Goal: Transaction & Acquisition: Purchase product/service

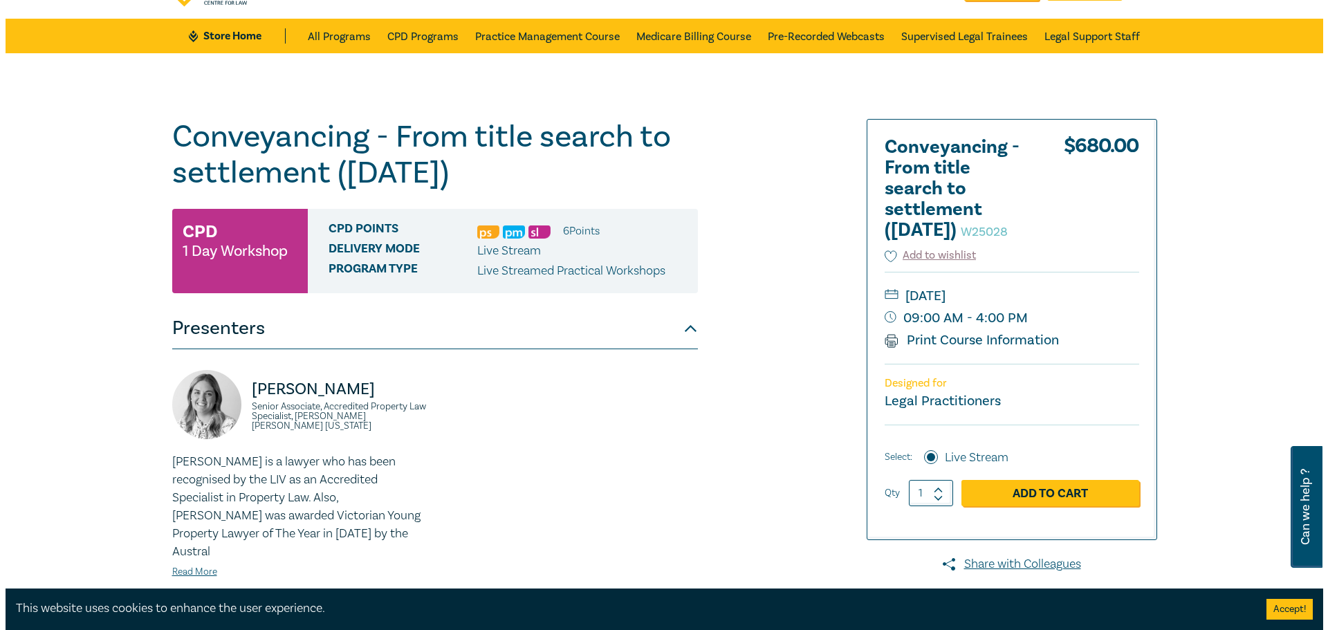
scroll to position [69, 0]
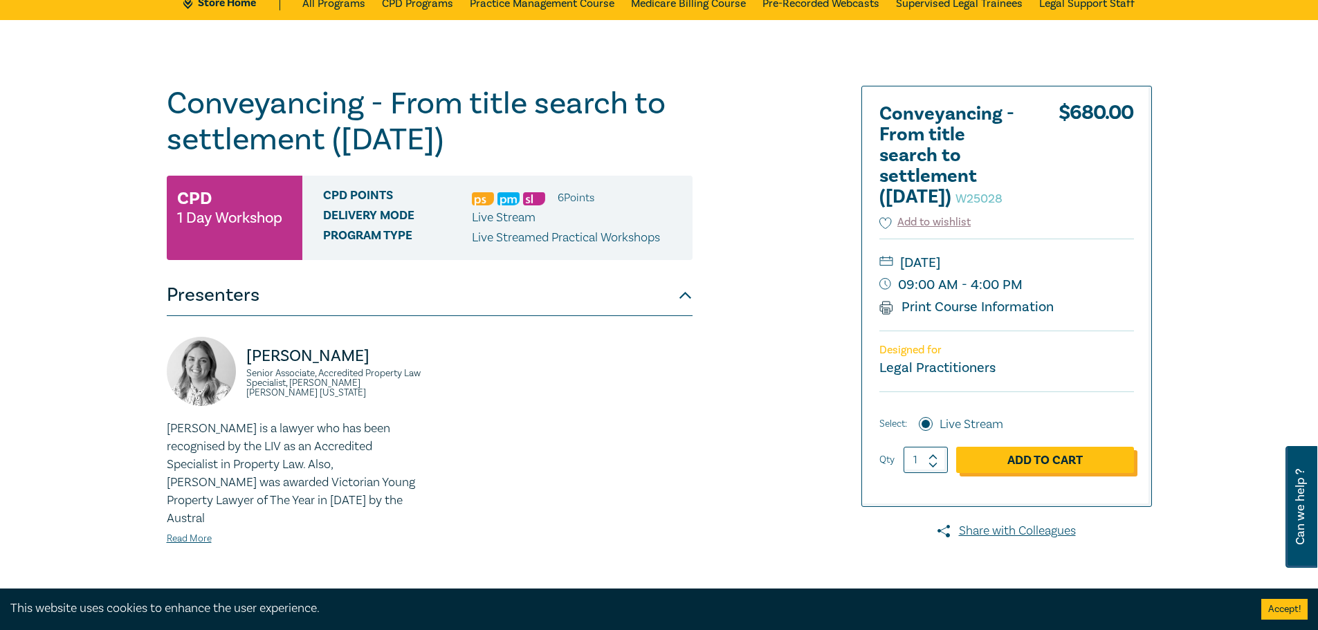
click at [997, 473] on link "Add to Cart" at bounding box center [1045, 460] width 178 height 26
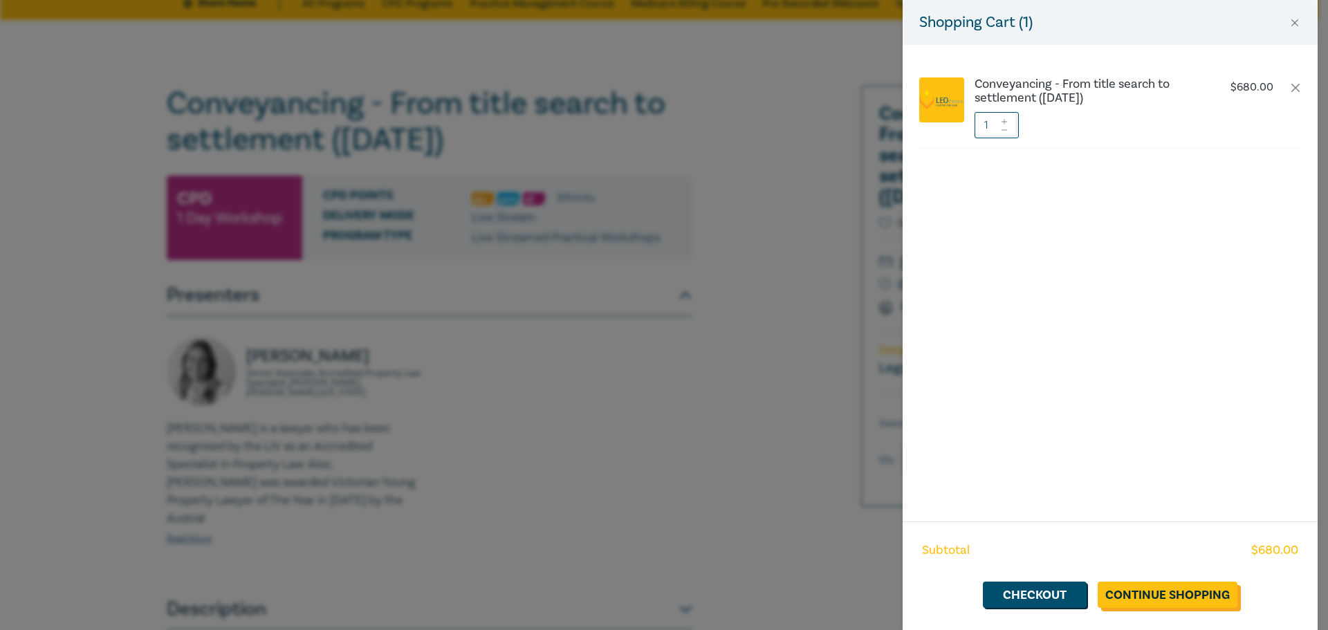
click at [1157, 591] on link "Continue Shopping" at bounding box center [1168, 595] width 140 height 26
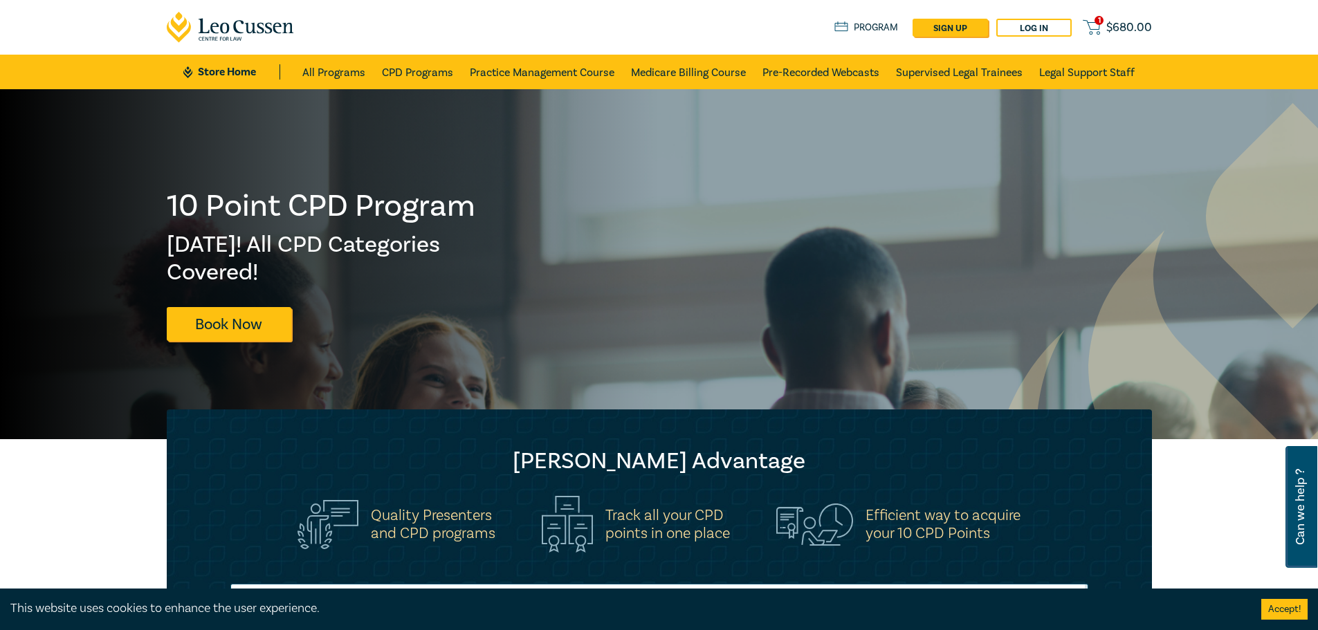
click at [1087, 26] on icon at bounding box center [1090, 27] width 17 height 17
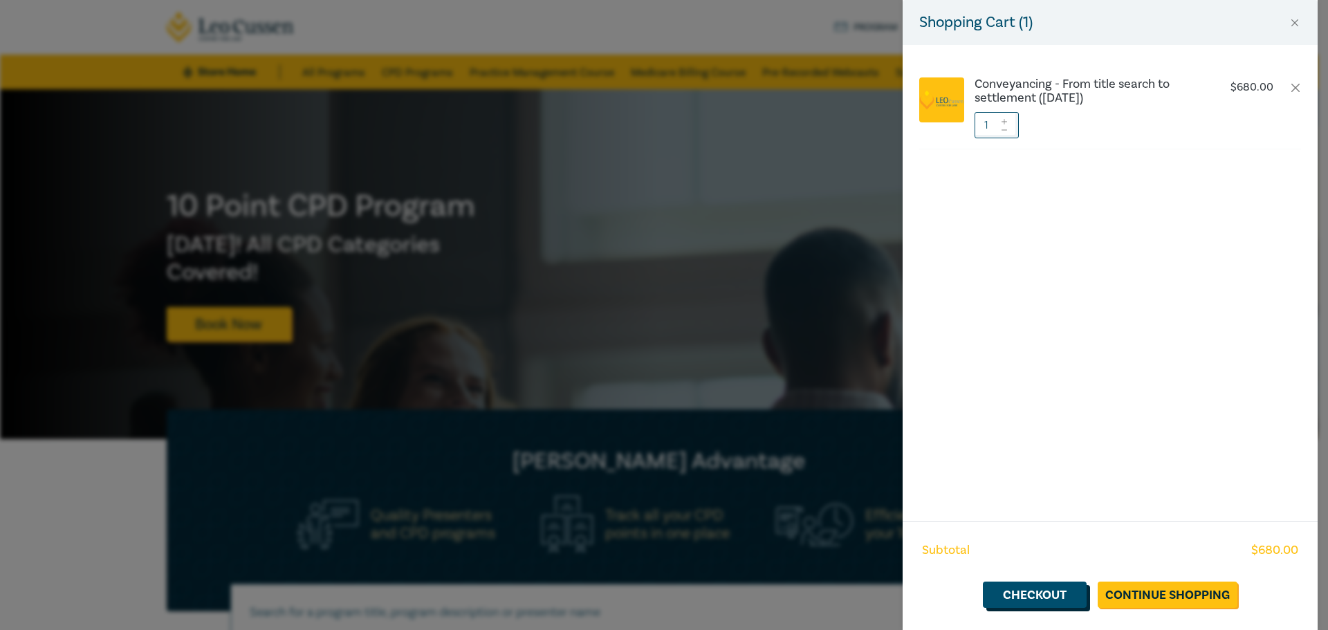
click at [1044, 590] on link "Checkout" at bounding box center [1035, 595] width 104 height 26
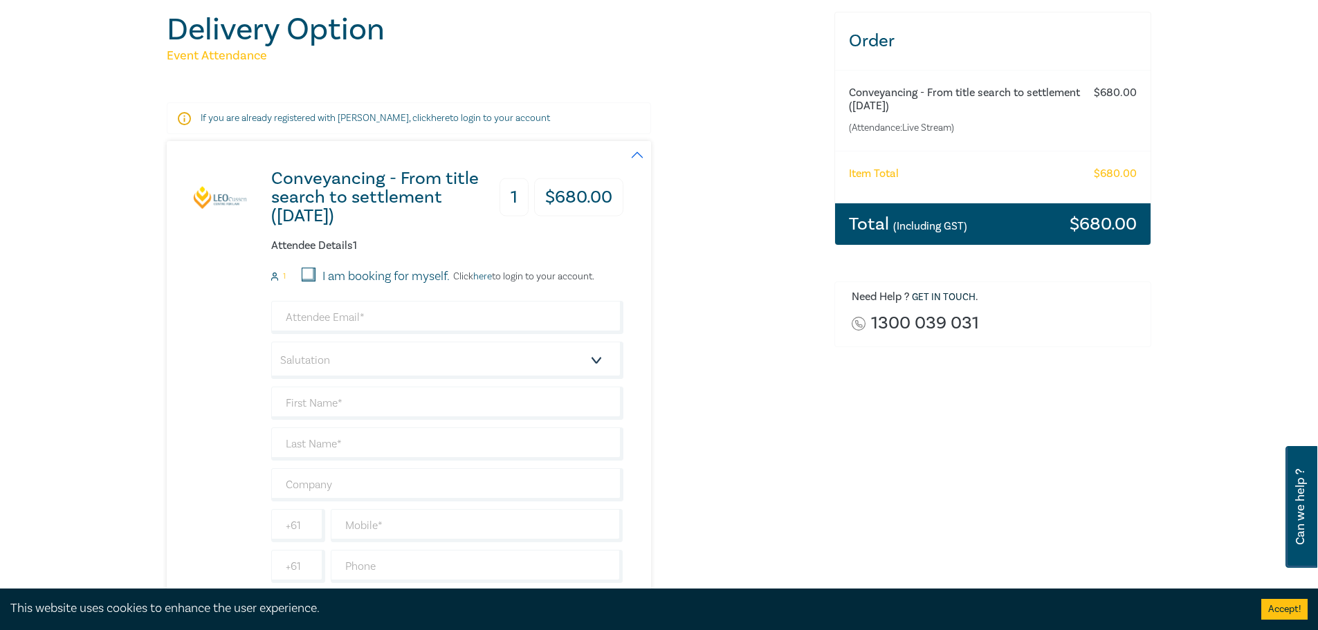
scroll to position [138, 0]
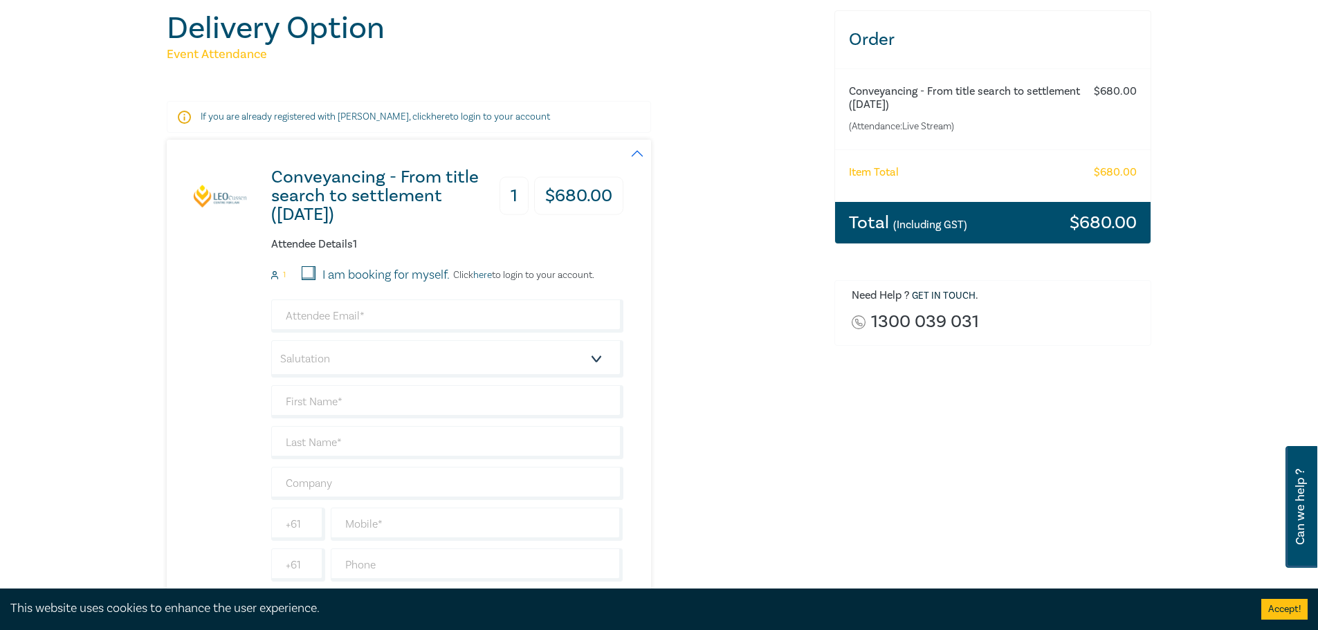
click at [306, 275] on input "I am booking for myself." at bounding box center [309, 273] width 14 height 14
checkbox input "true"
click at [326, 319] on input "email" at bounding box center [447, 315] width 352 height 33
type input "[EMAIL_ADDRESS][DOMAIN_NAME]"
click at [498, 346] on select "Salutation Mr. Mrs. Ms. Miss Dr. Prof. Other" at bounding box center [447, 358] width 352 height 37
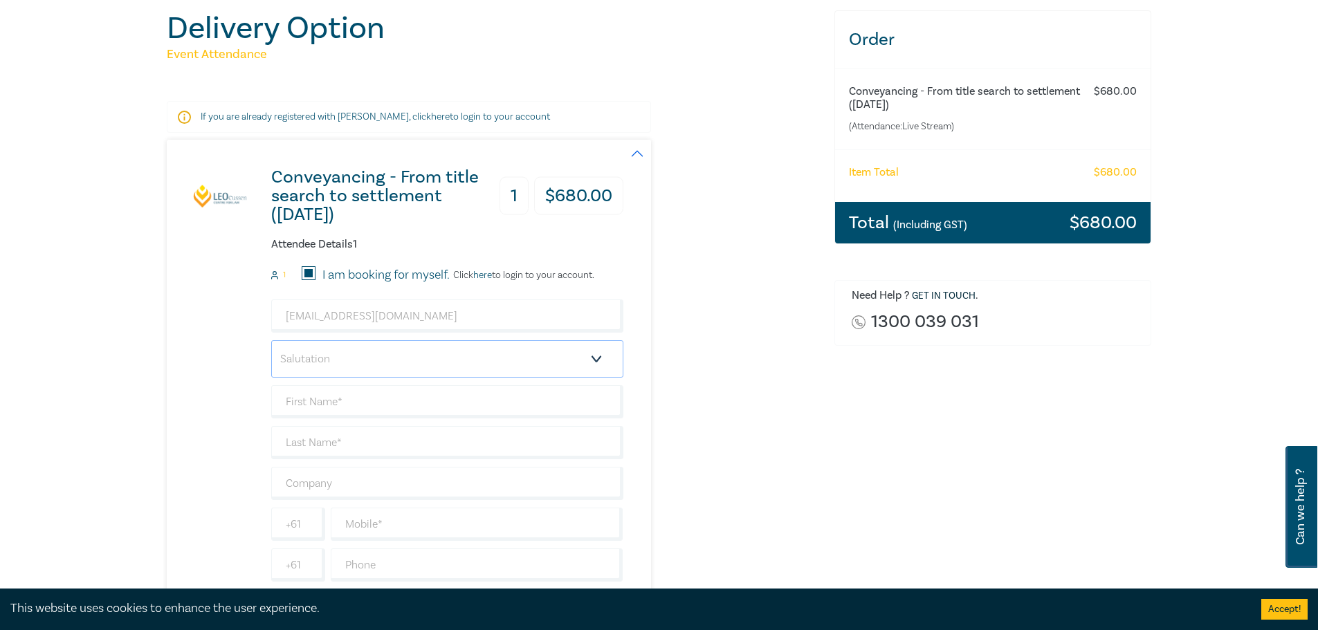
select select "Ms."
click at [271, 340] on select "Salutation Mr. Mrs. Ms. Miss Dr. Prof. Other" at bounding box center [447, 358] width 352 height 37
click at [335, 411] on input "text" at bounding box center [447, 401] width 352 height 33
type input "Teaghan"
click at [329, 450] on input "text" at bounding box center [447, 442] width 352 height 33
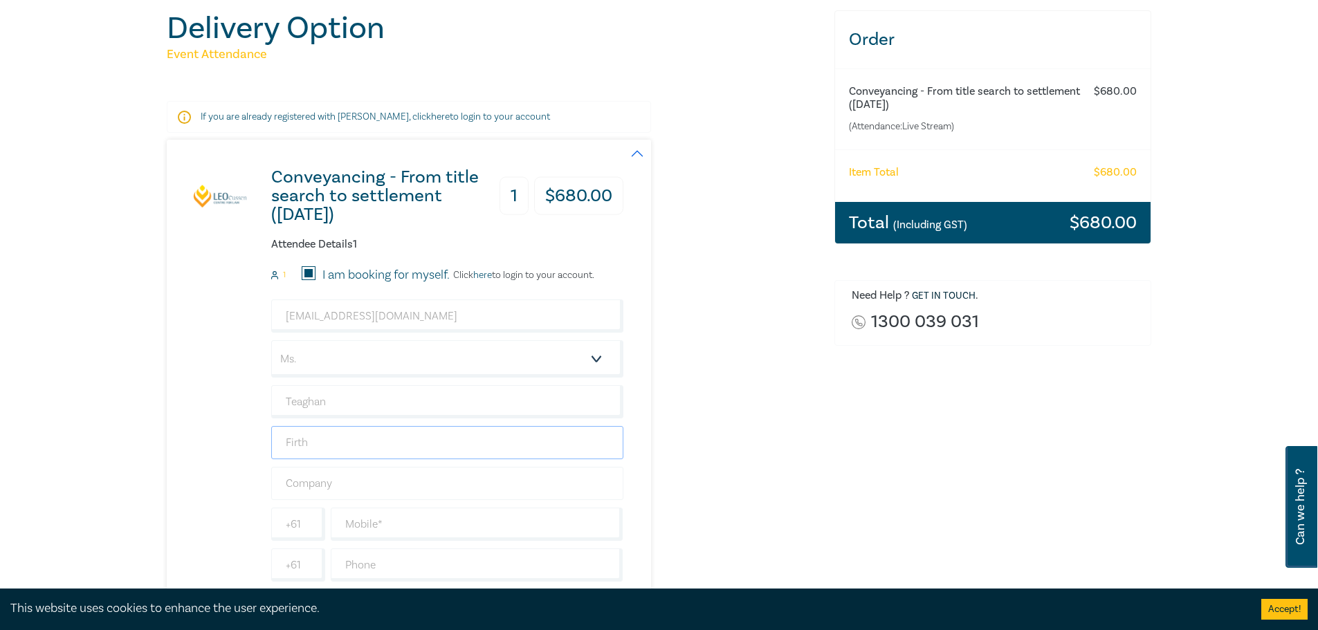
type input "Firth"
click at [334, 488] on input "text" at bounding box center [447, 483] width 352 height 33
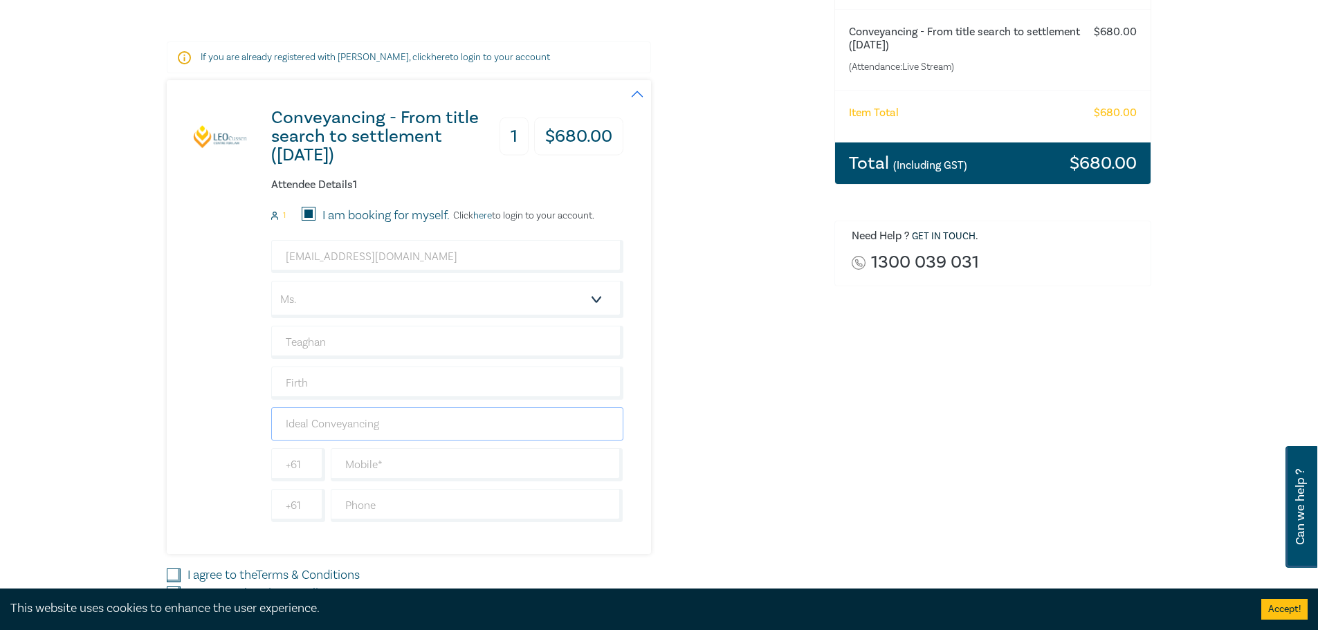
scroll to position [346, 0]
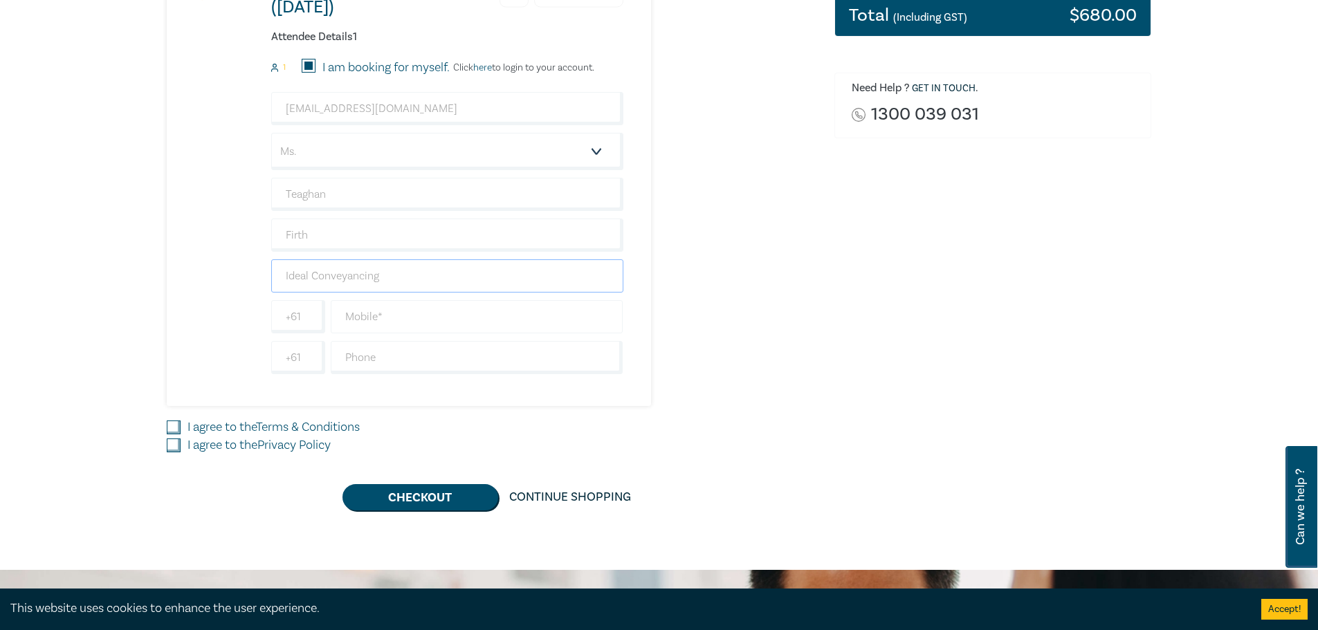
type input "Ideal Conveyancing"
click at [378, 322] on input "text" at bounding box center [477, 316] width 293 height 33
type input "0400748540"
click at [172, 430] on input "I agree to the Terms & Conditions" at bounding box center [174, 428] width 14 height 14
checkbox input "true"
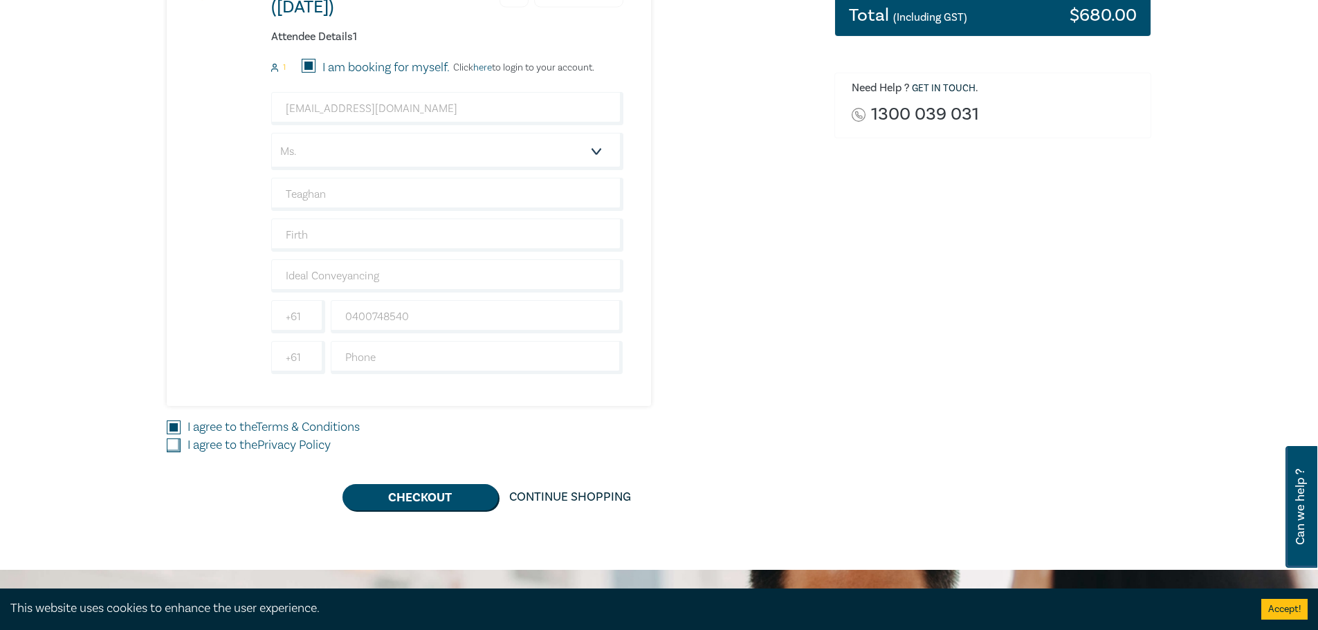
click at [175, 448] on input "I agree to the Privacy Policy" at bounding box center [174, 446] width 14 height 14
checkbox input "true"
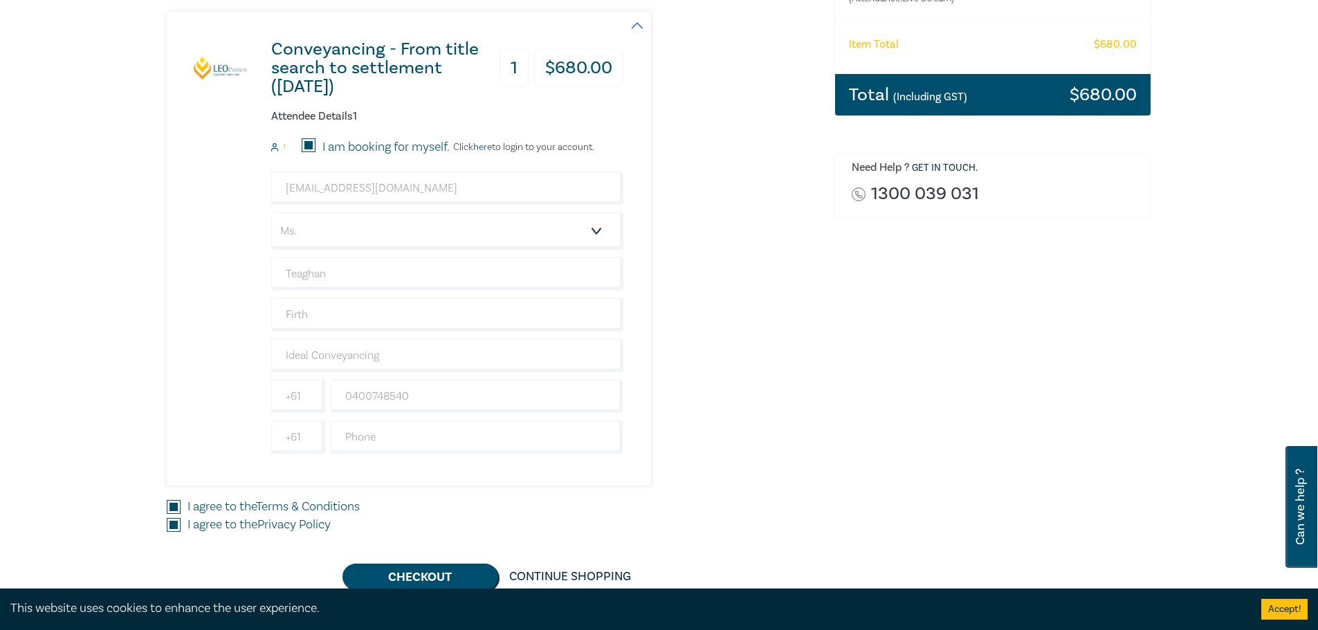
scroll to position [277, 0]
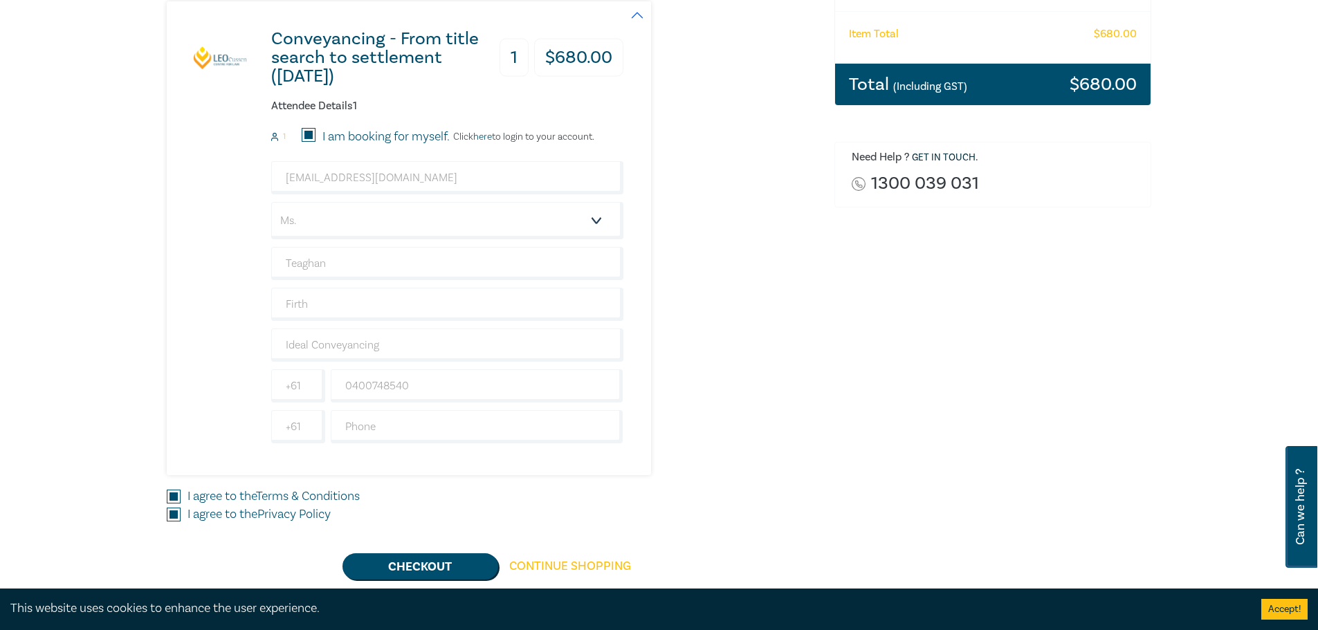
click at [565, 562] on link "Continue Shopping" at bounding box center [570, 566] width 144 height 26
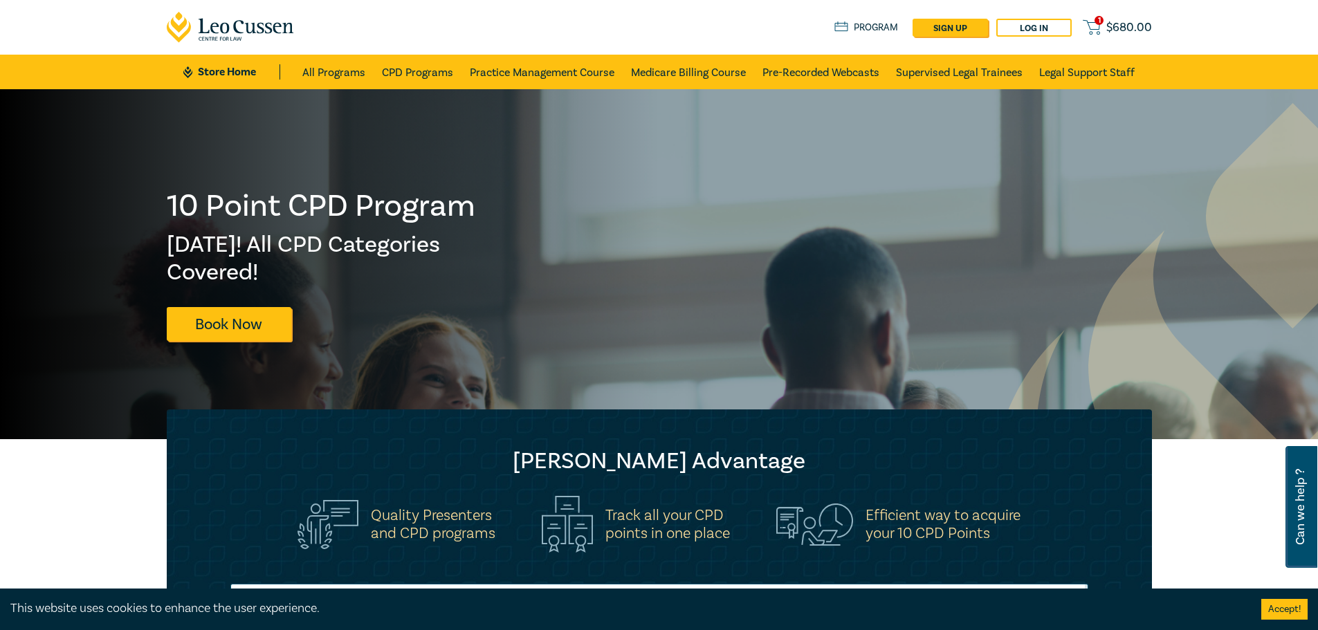
click at [1100, 17] on span "1" at bounding box center [1098, 20] width 9 height 9
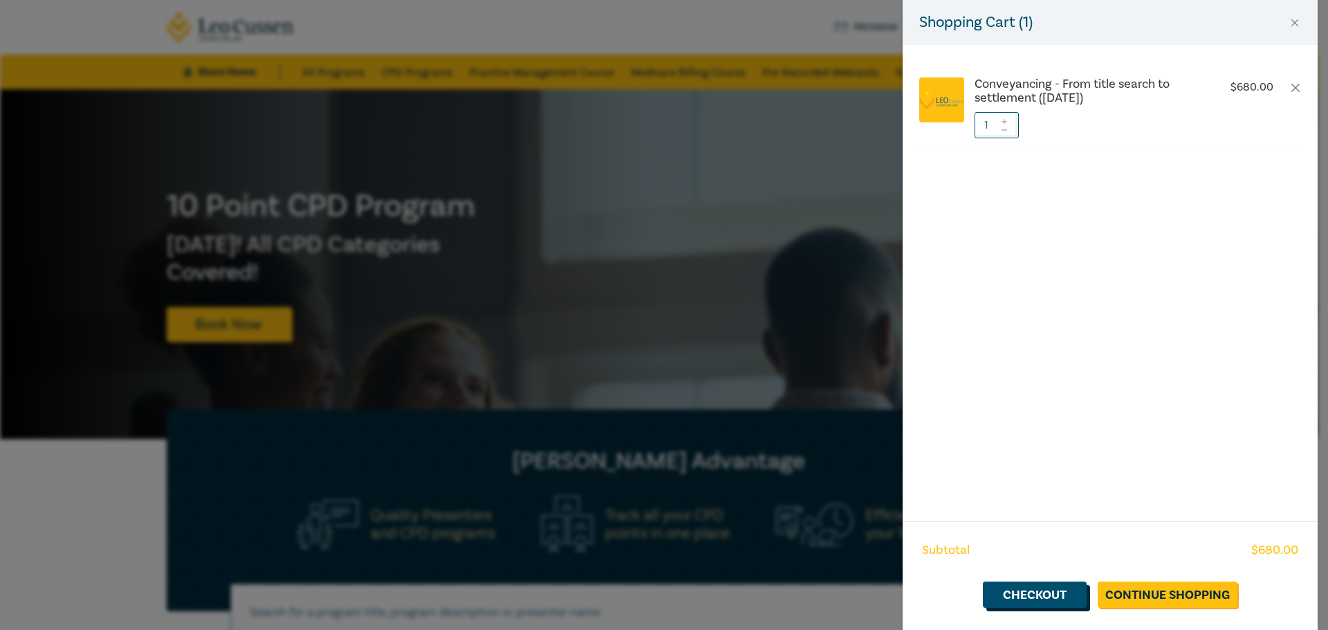
click at [1025, 598] on link "Checkout" at bounding box center [1035, 595] width 104 height 26
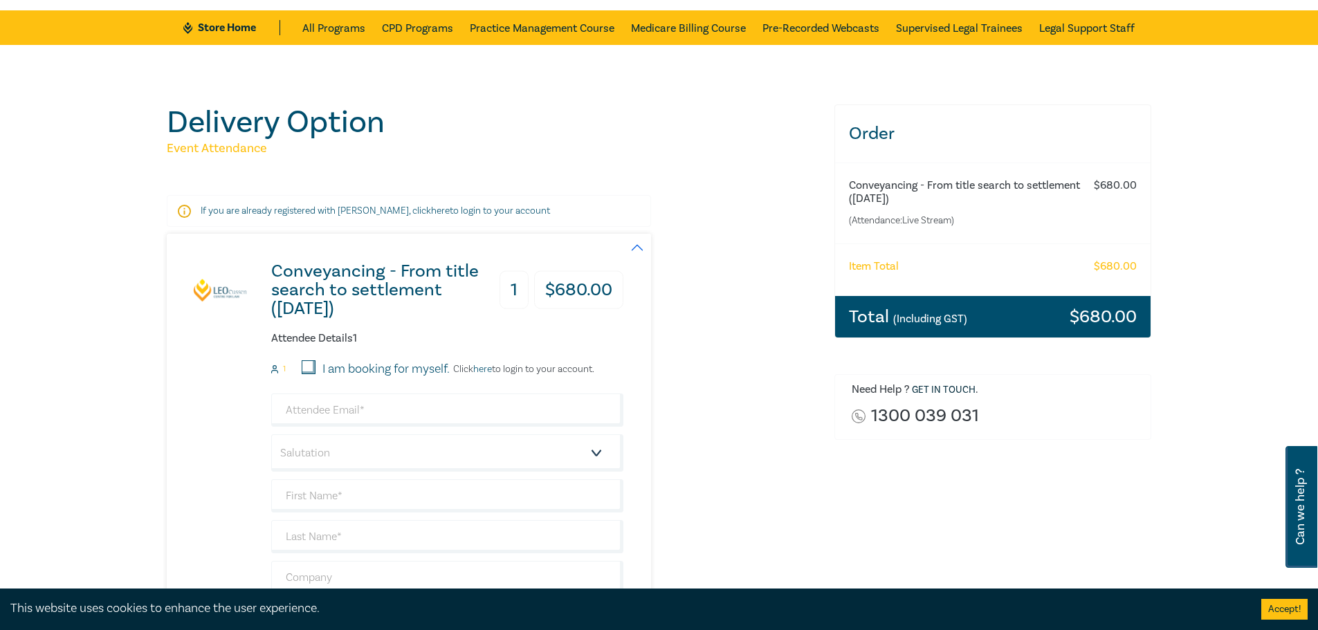
scroll to position [207, 0]
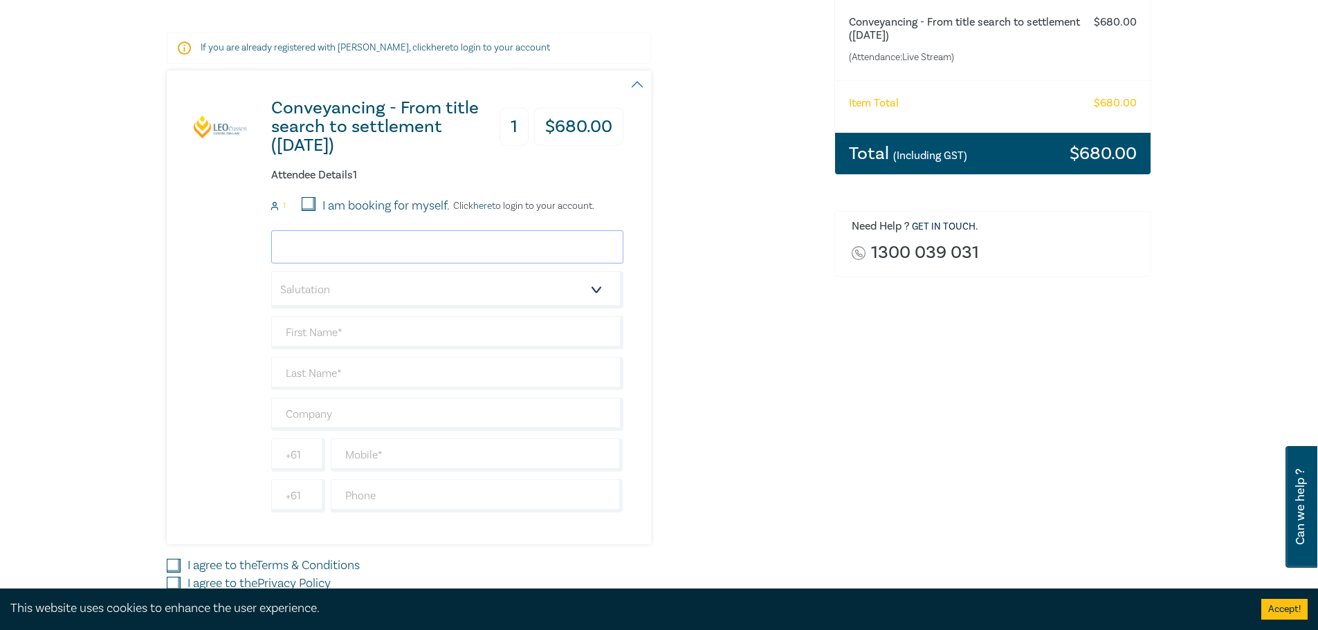
click at [365, 244] on input "email" at bounding box center [447, 246] width 352 height 33
type input "[EMAIL_ADDRESS][DOMAIN_NAME]"
click at [328, 288] on select "Salutation Mr. Mrs. Ms. Miss Dr. Prof. Other" at bounding box center [447, 289] width 352 height 37
select select "Ms."
click at [271, 271] on select "Salutation Mr. Mrs. Ms. Miss Dr. Prof. Other" at bounding box center [447, 289] width 352 height 37
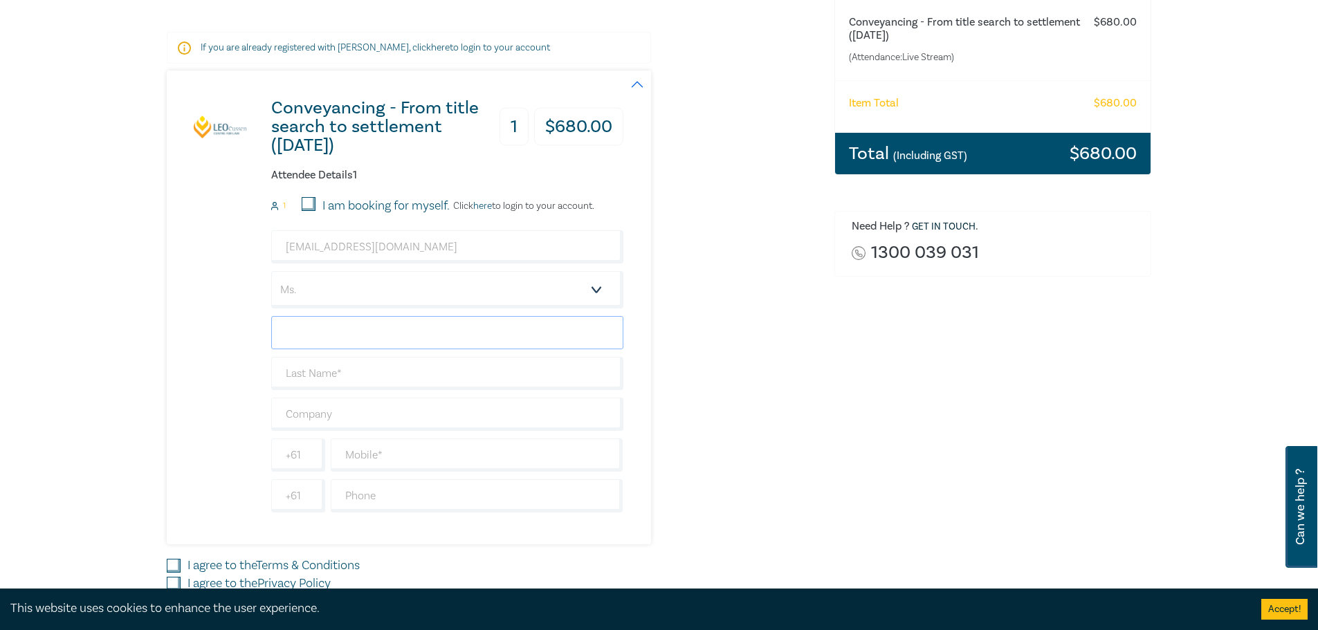
click at [337, 333] on input "text" at bounding box center [447, 332] width 352 height 33
type input "Teaghan"
click at [361, 366] on input "text" at bounding box center [447, 373] width 352 height 33
type input "Firth"
click at [366, 409] on input "text" at bounding box center [447, 414] width 352 height 33
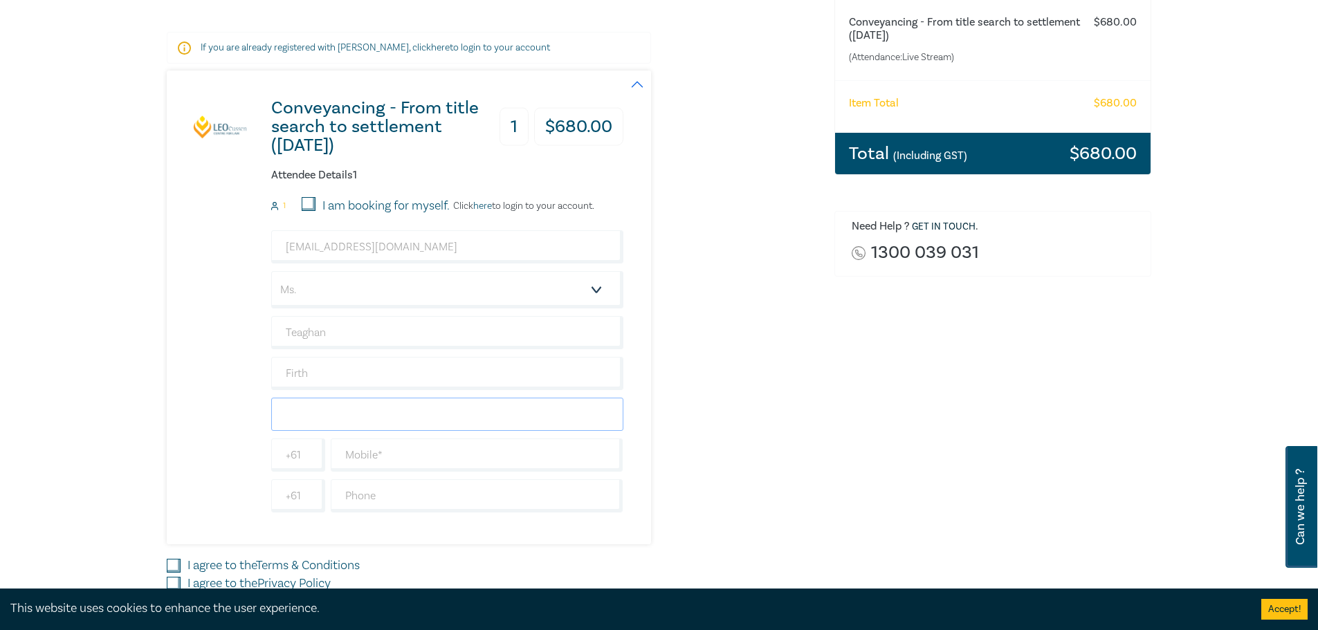
type input "Ideal Conveyancing"
click at [384, 454] on input "text" at bounding box center [477, 455] width 293 height 33
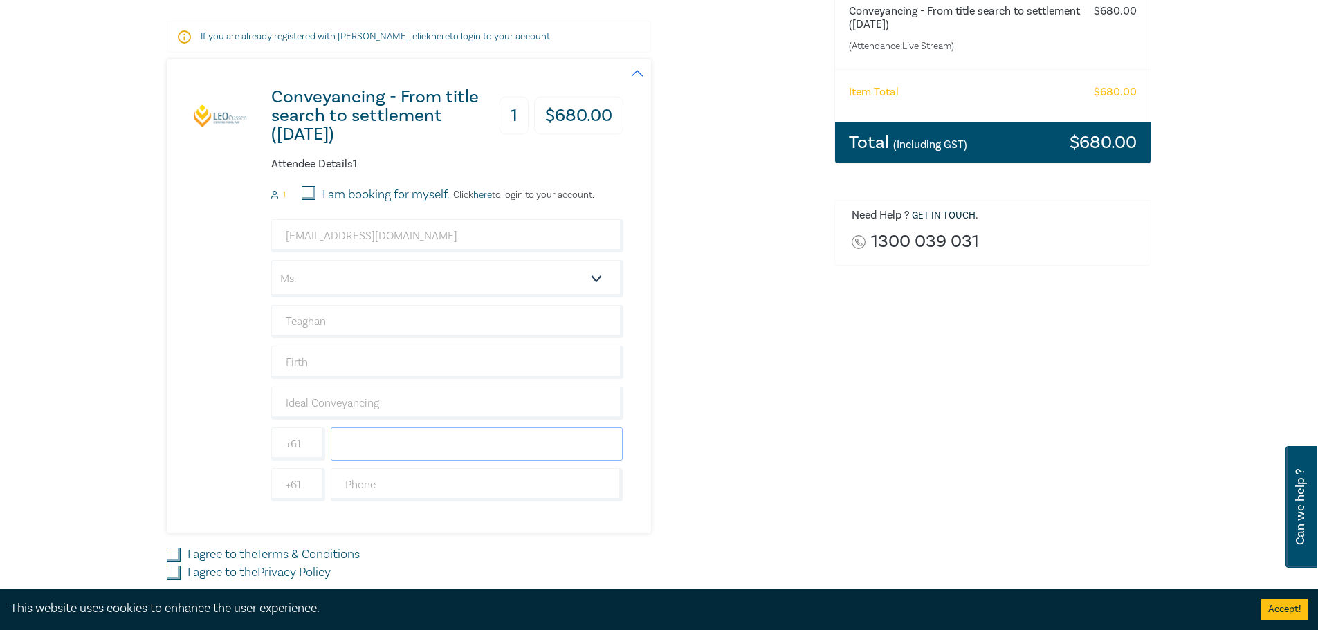
scroll to position [484, 0]
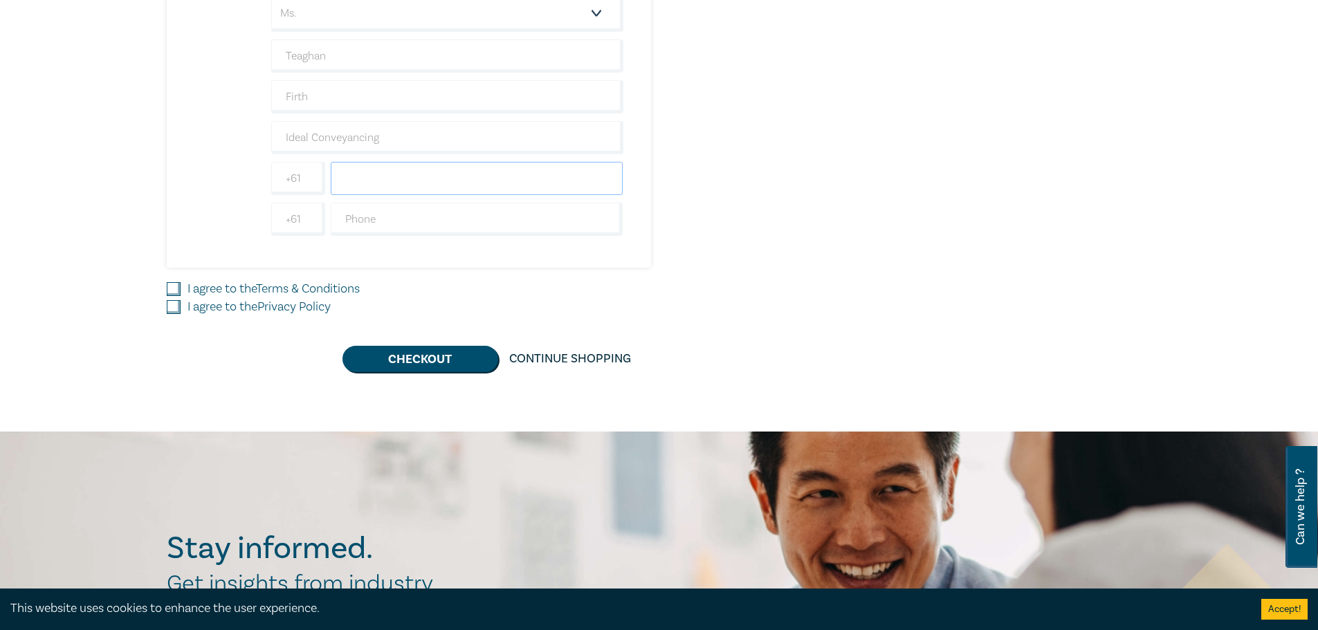
click at [349, 178] on input "text" at bounding box center [477, 178] width 293 height 33
type input "0400748540"
click at [174, 286] on input "I agree to the Terms & Conditions" at bounding box center [174, 289] width 14 height 14
checkbox input "true"
click at [177, 305] on input "I agree to the Privacy Policy" at bounding box center [174, 307] width 14 height 14
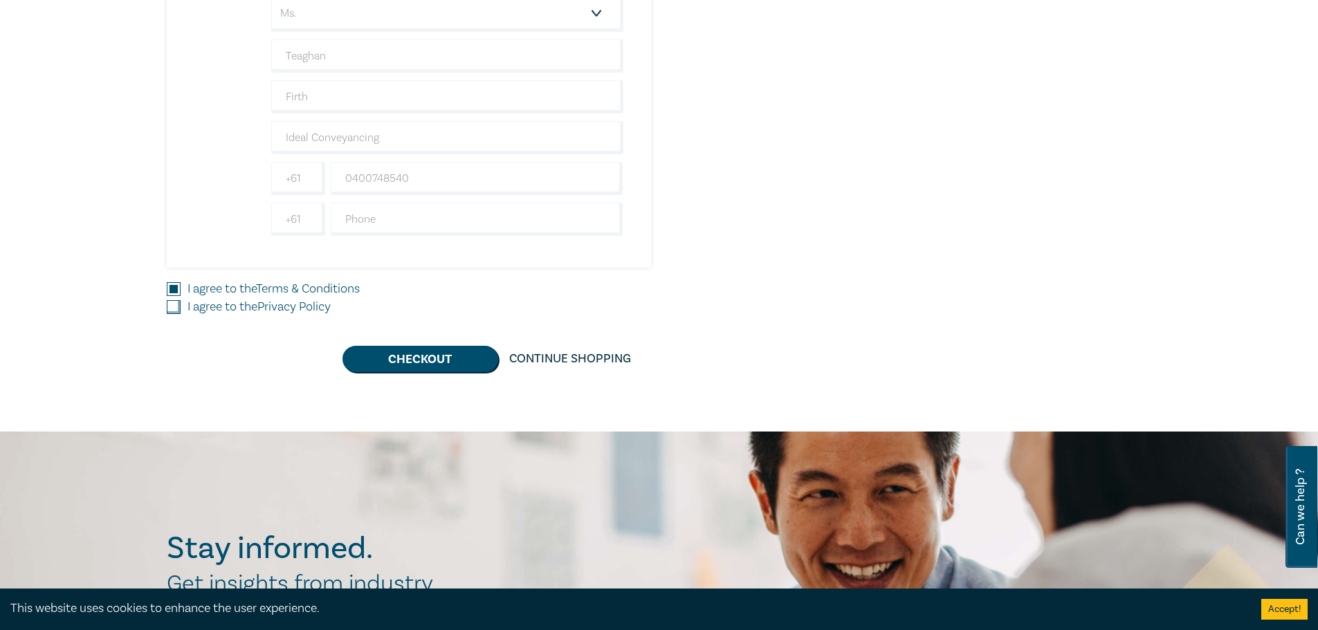
checkbox input "true"
click at [414, 372] on button "Checkout" at bounding box center [420, 359] width 156 height 26
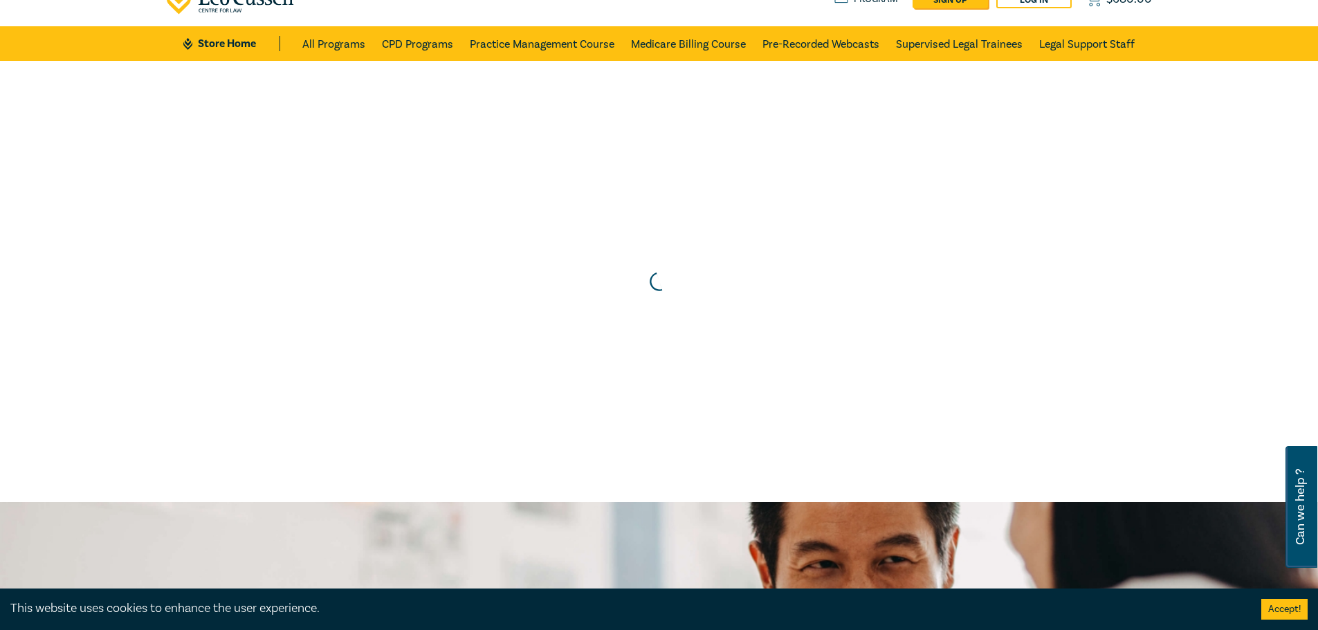
scroll to position [0, 0]
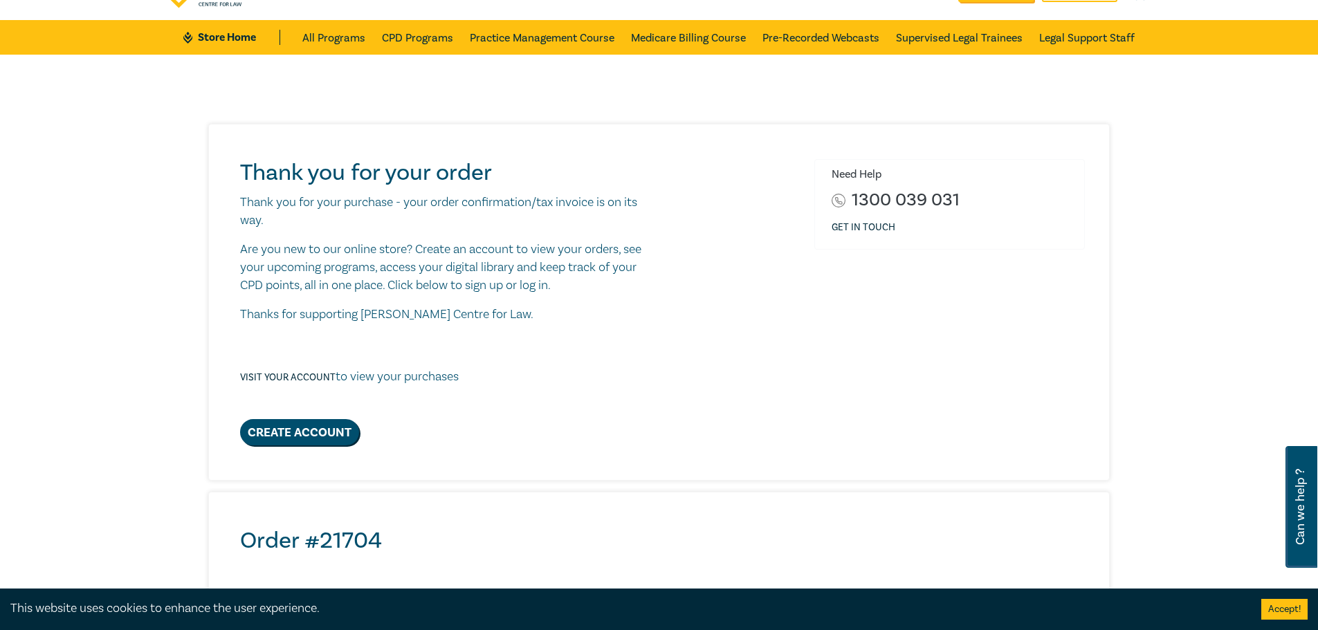
scroll to position [69, 0]
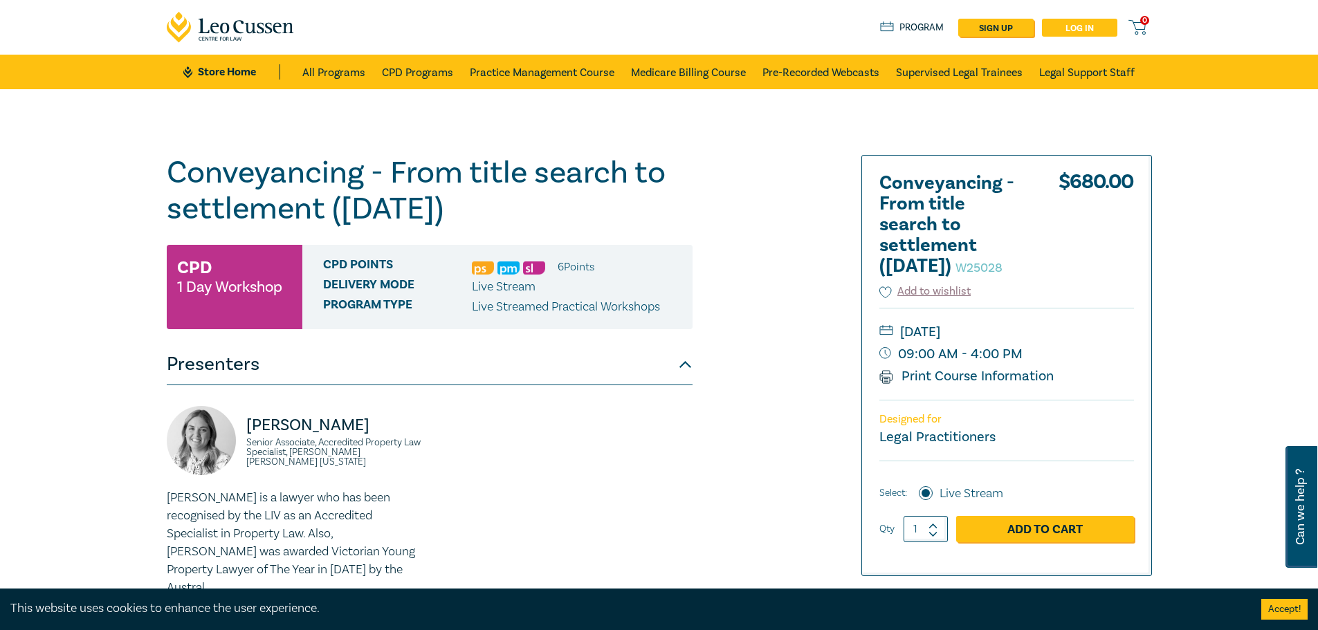
click at [1074, 30] on link "Log in" at bounding box center [1079, 28] width 75 height 18
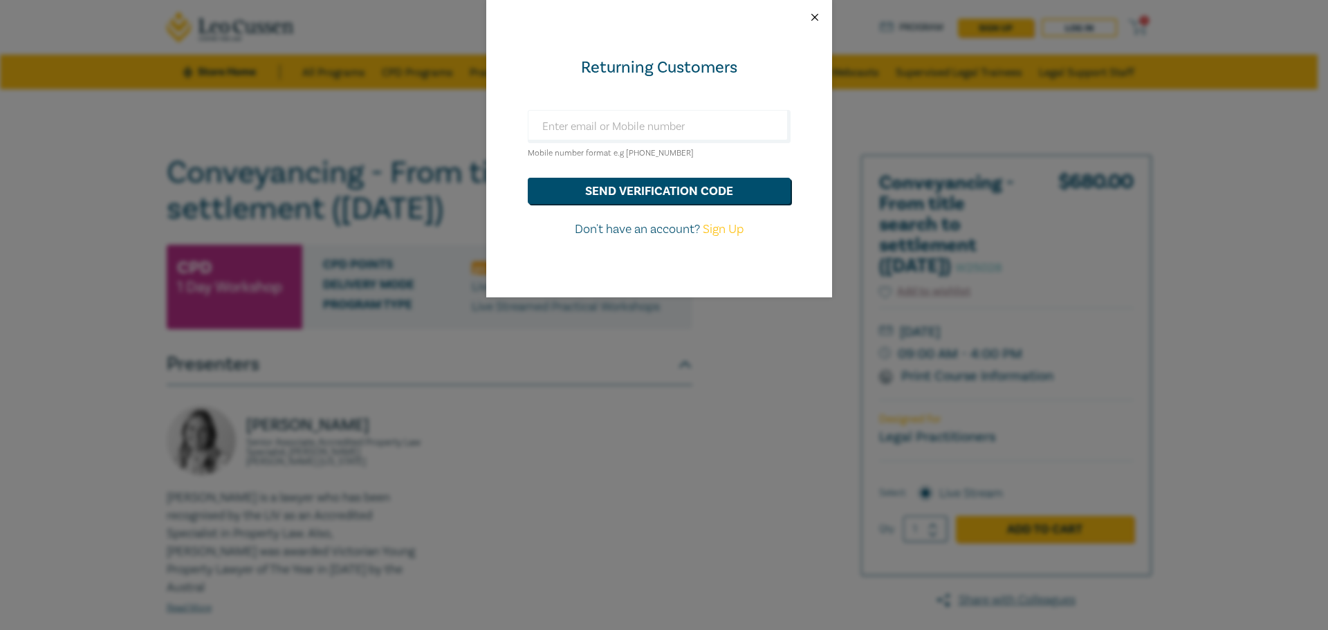
click at [815, 17] on button "Close" at bounding box center [815, 17] width 12 height 12
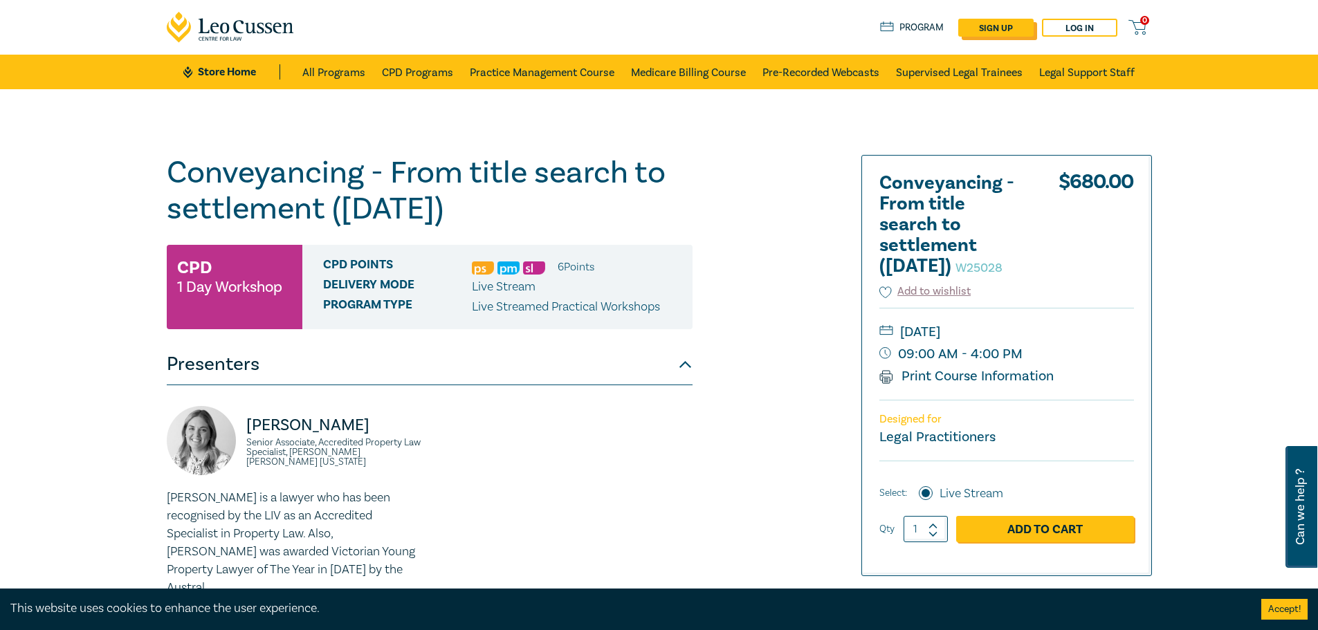
click at [1028, 24] on link "sign up" at bounding box center [995, 28] width 75 height 18
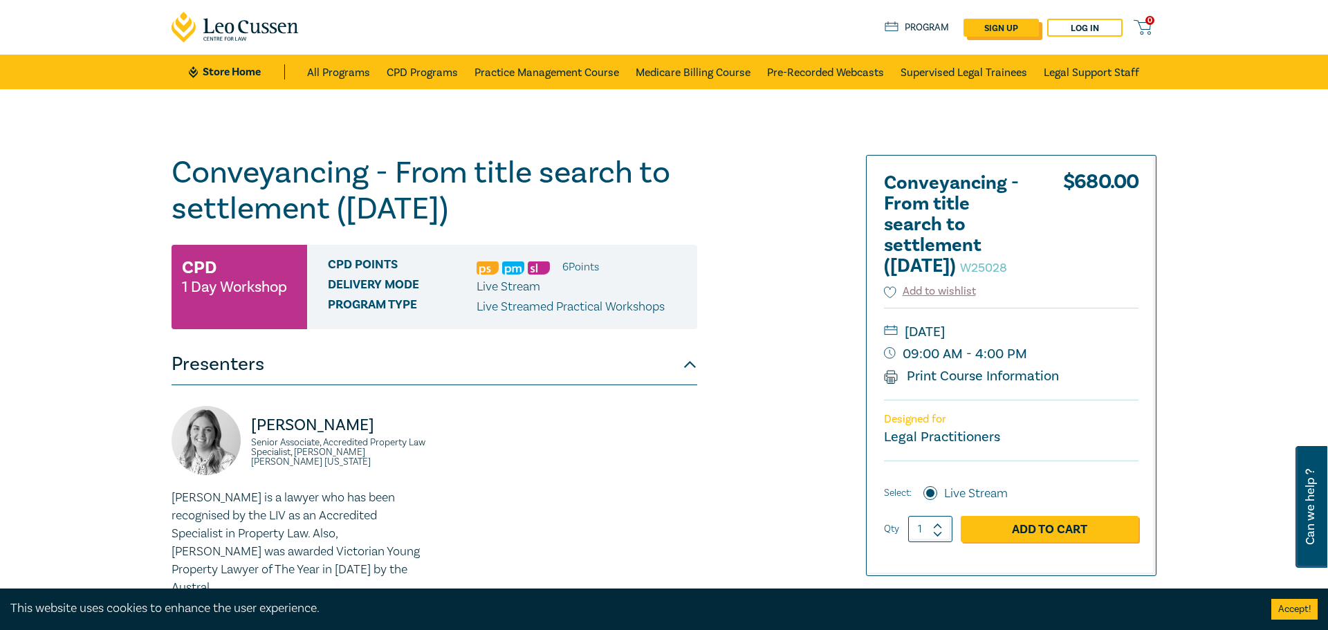
select select "AU"
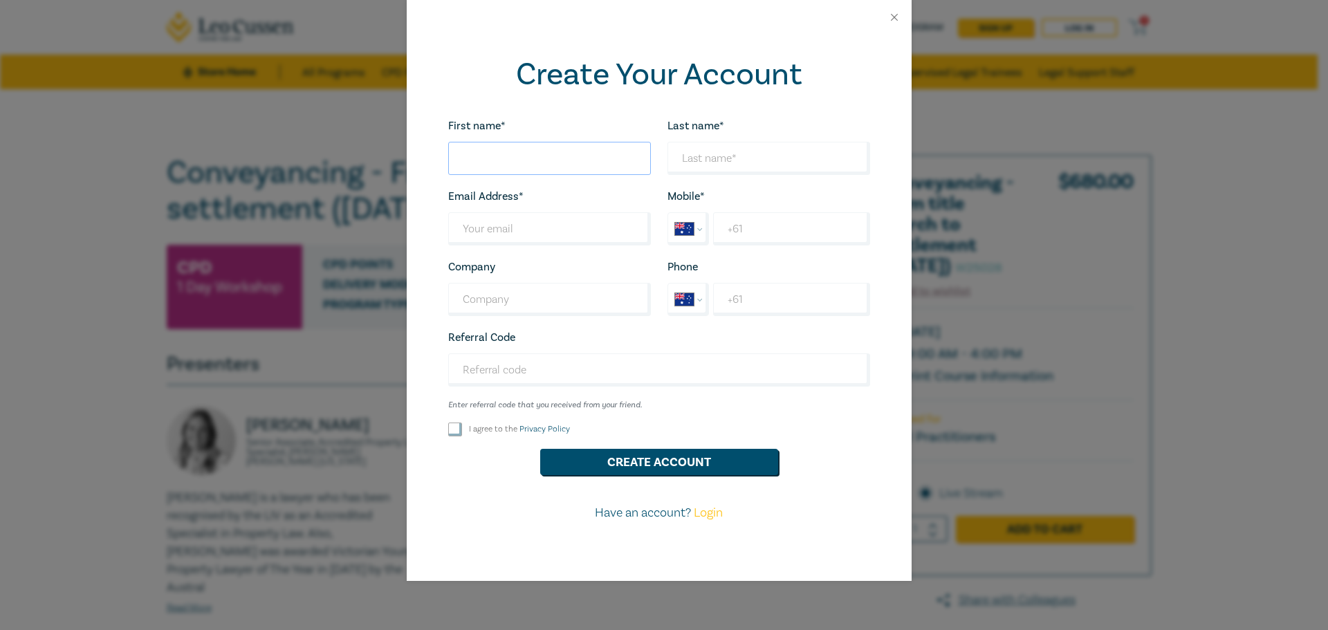
click at [580, 165] on input "First name*" at bounding box center [549, 158] width 203 height 33
type input "Teaghan"
click at [705, 156] on input "Last name*" at bounding box center [768, 158] width 203 height 33
type input "Firth"
click at [485, 223] on input "Last name*" at bounding box center [549, 228] width 203 height 33
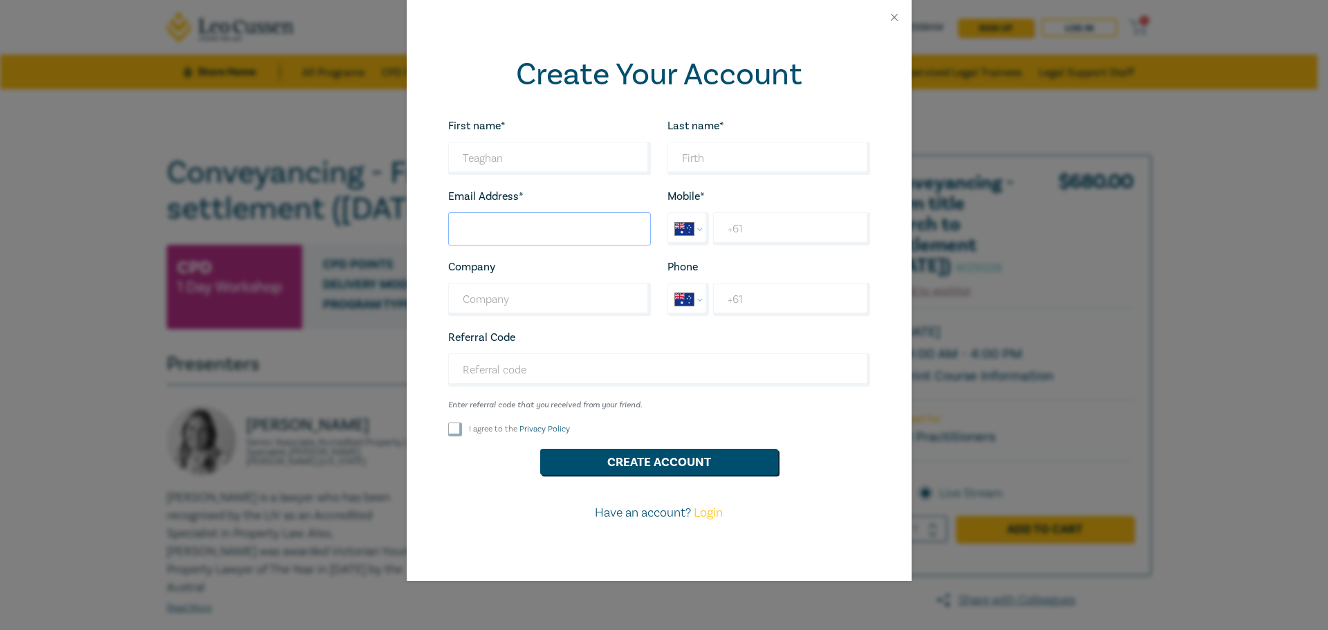
type input "0"
type input "[EMAIL_ADDRESS][DOMAIN_NAME]"
click at [723, 231] on input "+61" at bounding box center [791, 228] width 156 height 33
select select "ZZ"
type input "+061400748540"
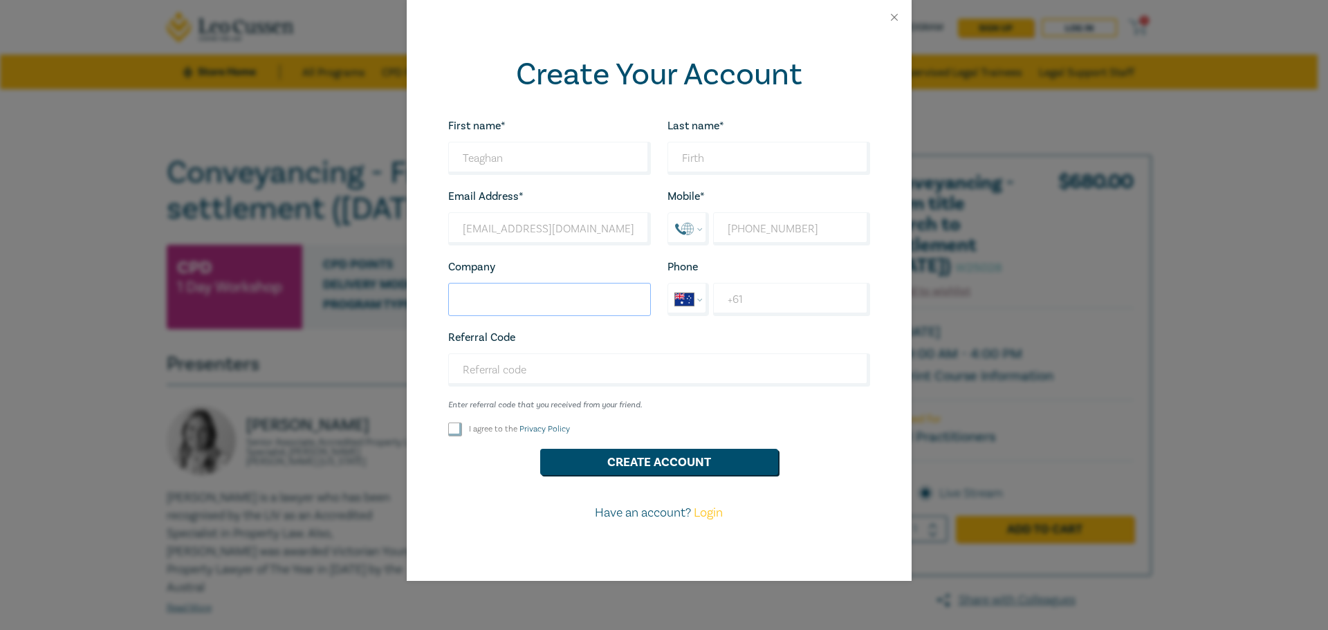
click at [567, 302] on input "Company" at bounding box center [549, 299] width 203 height 33
type input "Ideal Conveyancing"
click at [687, 229] on select "International Afghanistan Åland Islands Albania Algeria American Samoa Andorra …" at bounding box center [688, 229] width 41 height 32
select select "AU"
click at [668, 214] on select "International Afghanistan Åland Islands Albania Algeria American Samoa Andorra …" at bounding box center [688, 229] width 41 height 32
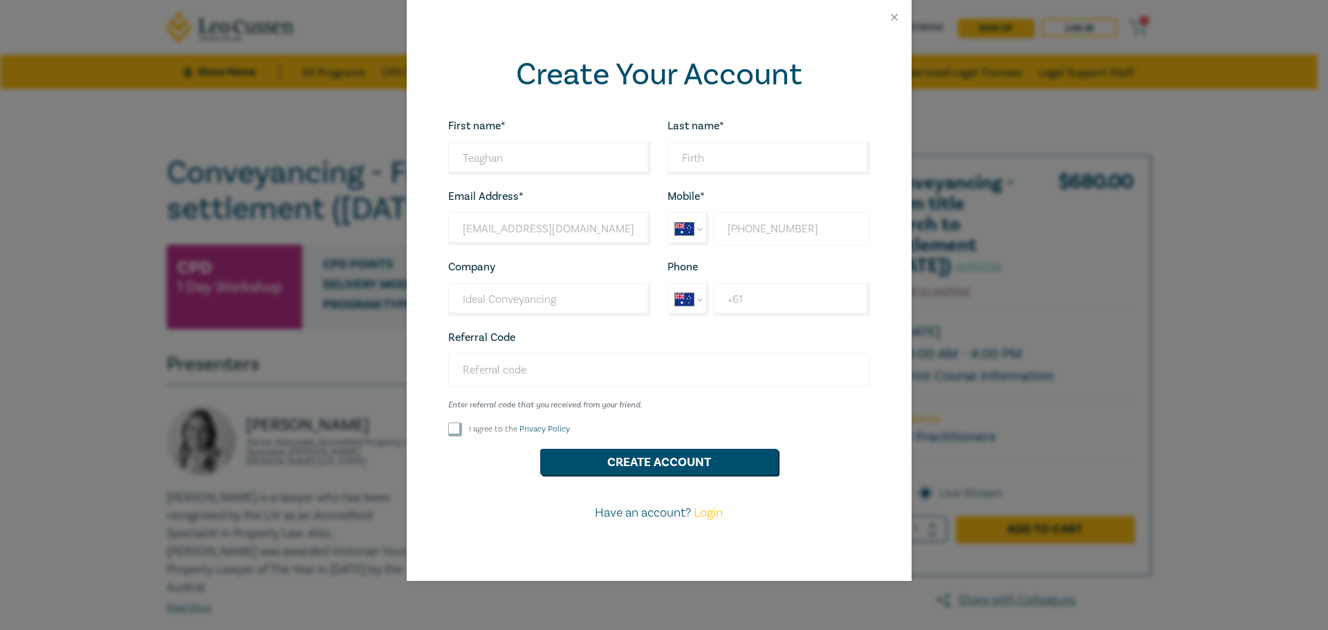
type input "+61 400 748 540"
click at [510, 376] on input "Referral Code" at bounding box center [659, 369] width 422 height 33
type input "W25028"
click at [454, 434] on input "I agree to the Privacy Policy" at bounding box center [455, 430] width 14 height 14
checkbox input "true"
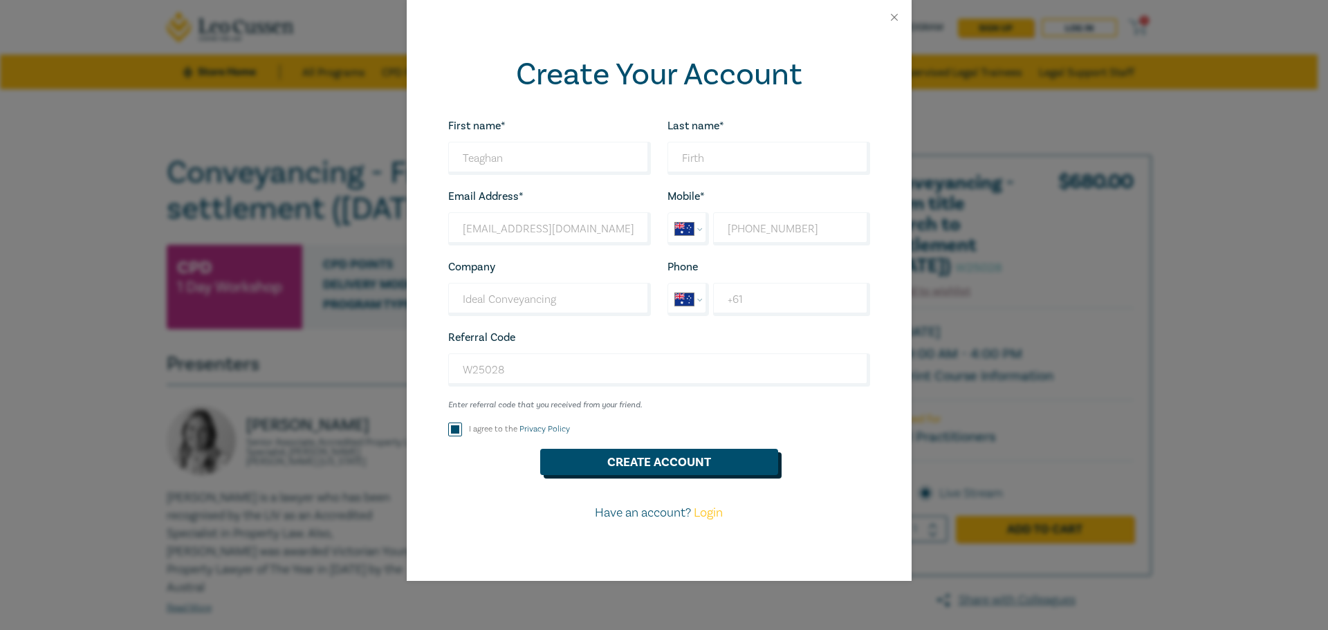
click at [668, 470] on button "Create Account" at bounding box center [659, 462] width 238 height 26
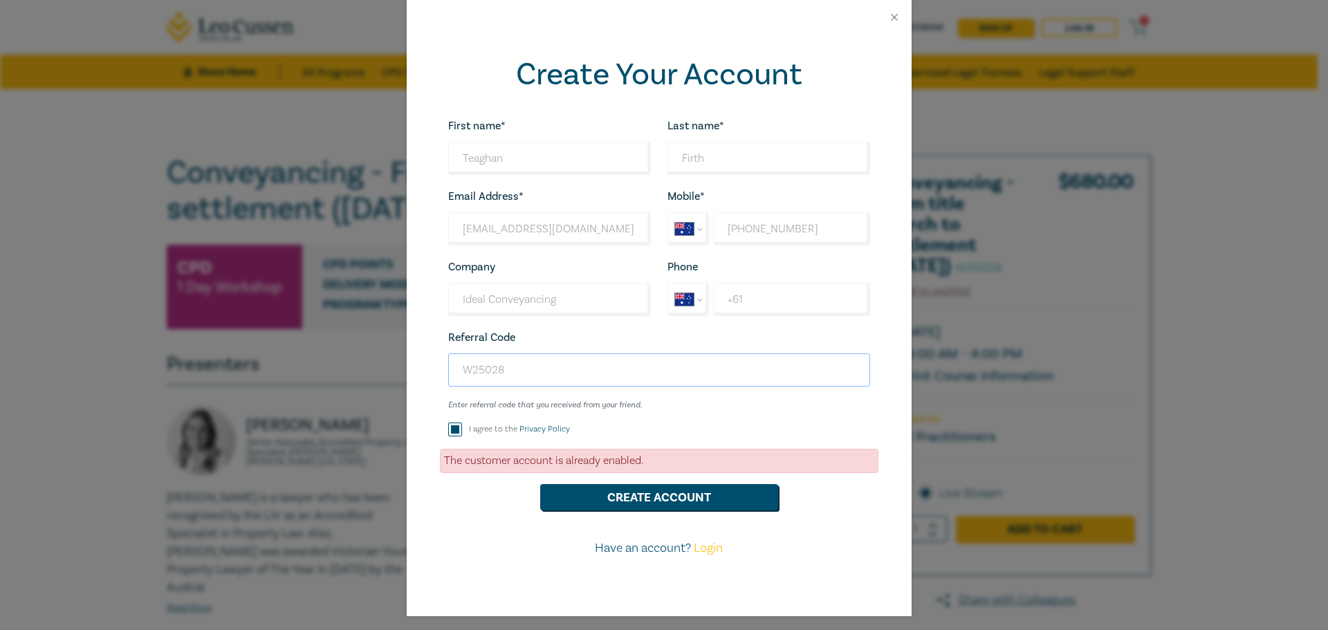
drag, startPoint x: 544, startPoint y: 371, endPoint x: 111, endPoint y: 393, distance: 432.9
click at [118, 396] on div "Create Your Account First name* Teaghan Looks good! Last name* Firth Looks good…" at bounding box center [664, 315] width 1328 height 630
drag, startPoint x: 555, startPoint y: 230, endPoint x: 361, endPoint y: 225, distance: 193.7
click at [361, 225] on div "Create Your Account First name* Teaghan Looks good! Last name* Firth Looks good…" at bounding box center [664, 315] width 1328 height 630
drag, startPoint x: 843, startPoint y: 235, endPoint x: 607, endPoint y: 232, distance: 236.6
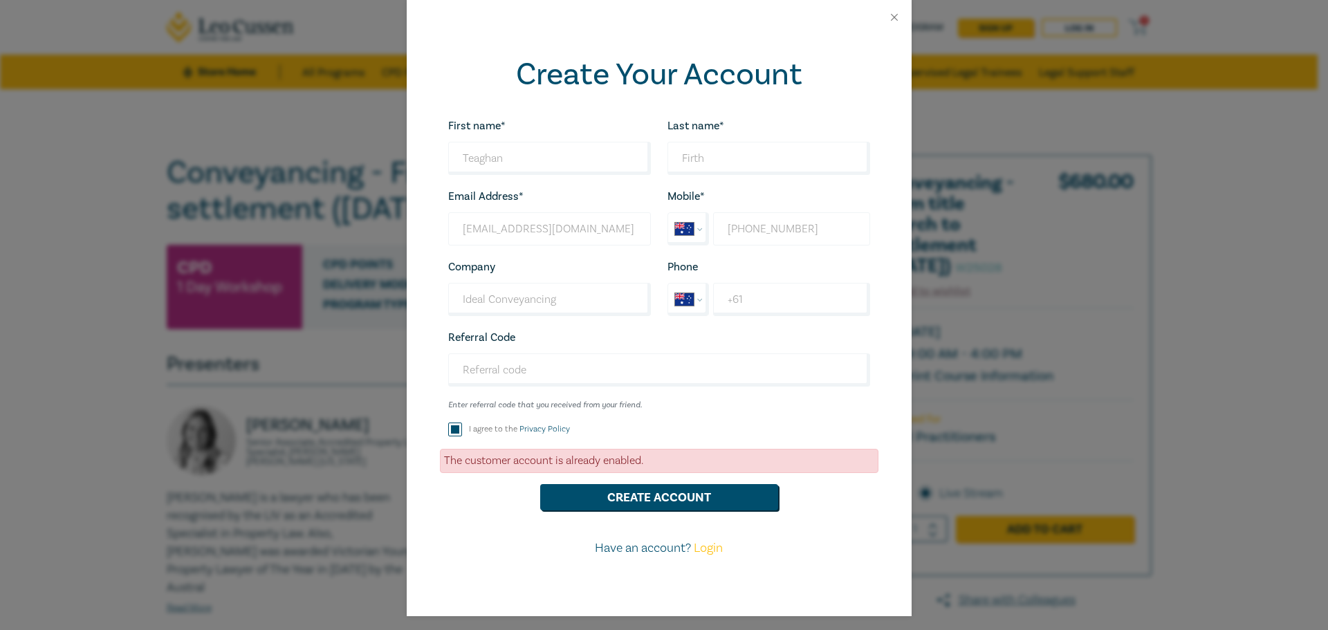
click at [607, 232] on div "First name* Teaghan Looks good! Last name* Firth Looks good! Email Address* tfi…" at bounding box center [659, 343] width 439 height 452
click at [719, 555] on link "Login" at bounding box center [708, 548] width 29 height 16
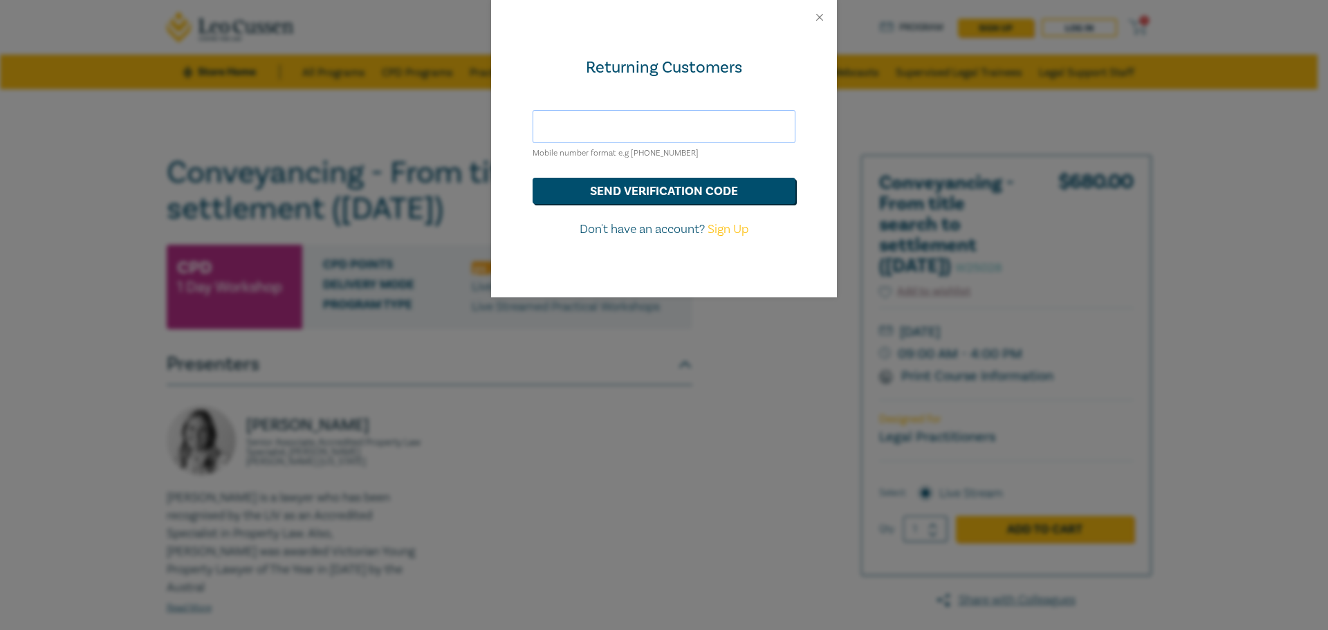
paste input "+61 400 748 540"
type input "+61 400 748 540"
click at [672, 192] on button "send verification code" at bounding box center [664, 191] width 263 height 26
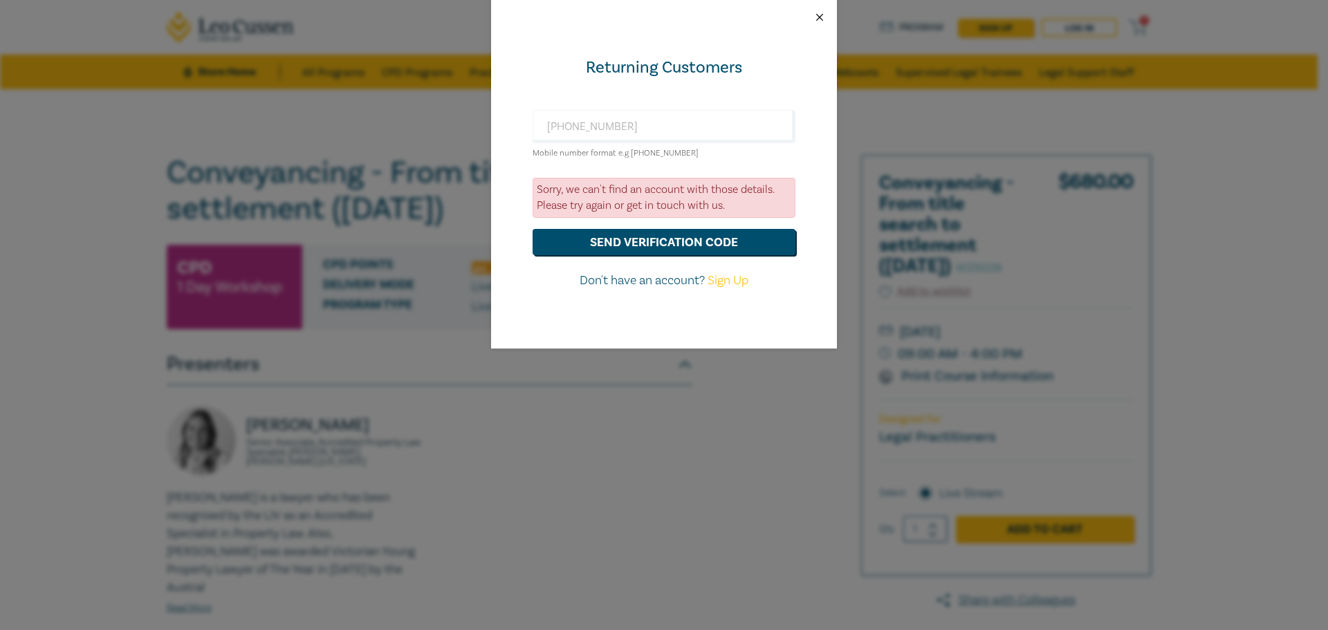
click at [820, 15] on button "Close" at bounding box center [819, 17] width 12 height 12
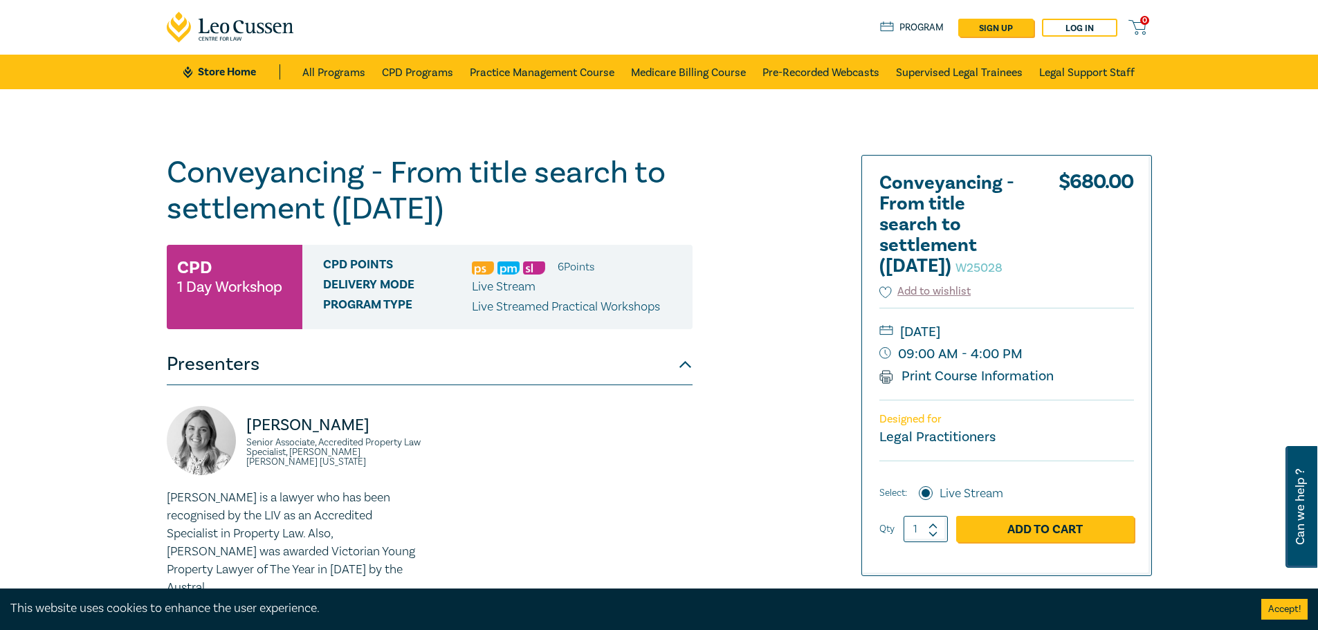
drag, startPoint x: 1033, startPoint y: 8, endPoint x: 1029, endPoint y: 17, distance: 10.3
click at [1150, 23] on link "0" at bounding box center [1139, 27] width 23 height 17
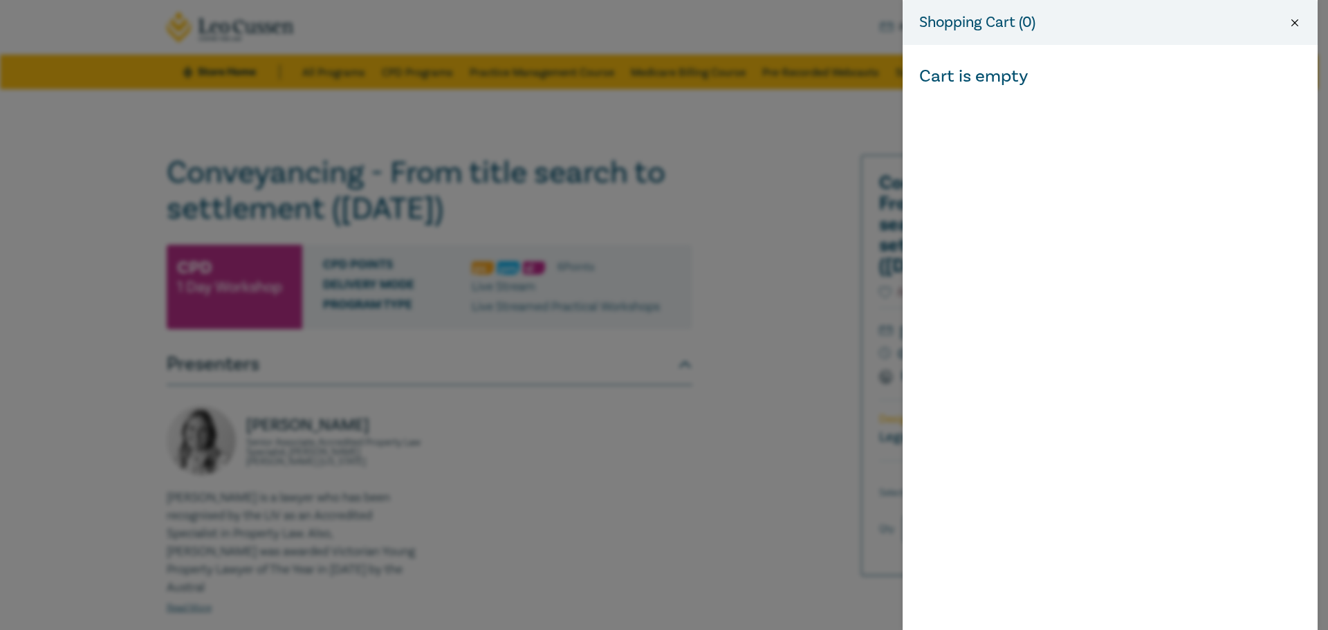
click at [1296, 21] on button "Close" at bounding box center [1295, 23] width 12 height 12
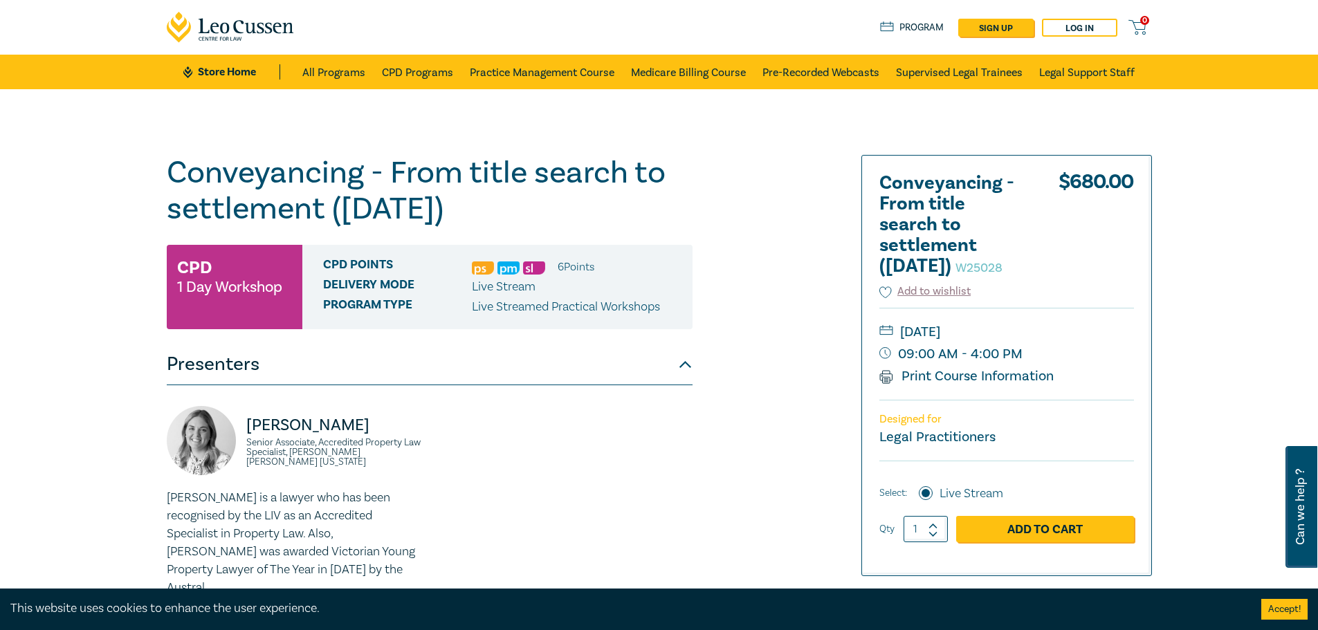
click at [904, 26] on link "Program" at bounding box center [912, 27] width 64 height 15
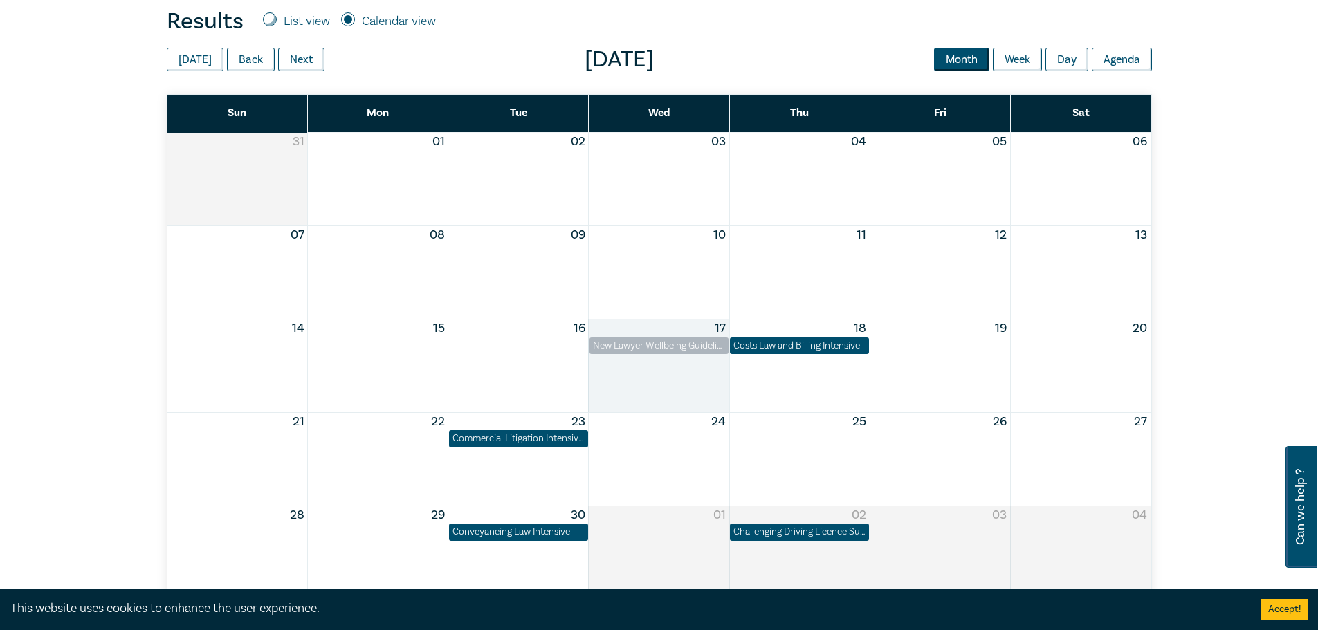
scroll to position [553, 0]
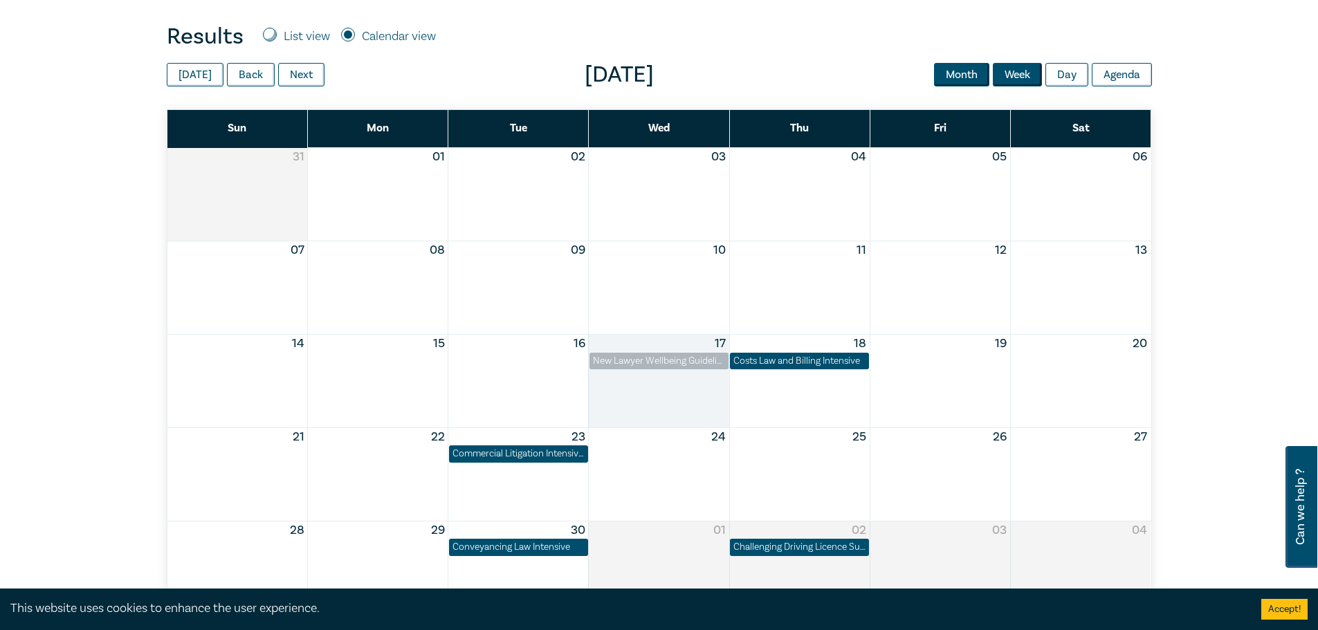
click at [1006, 72] on button "Week" at bounding box center [1017, 75] width 49 height 24
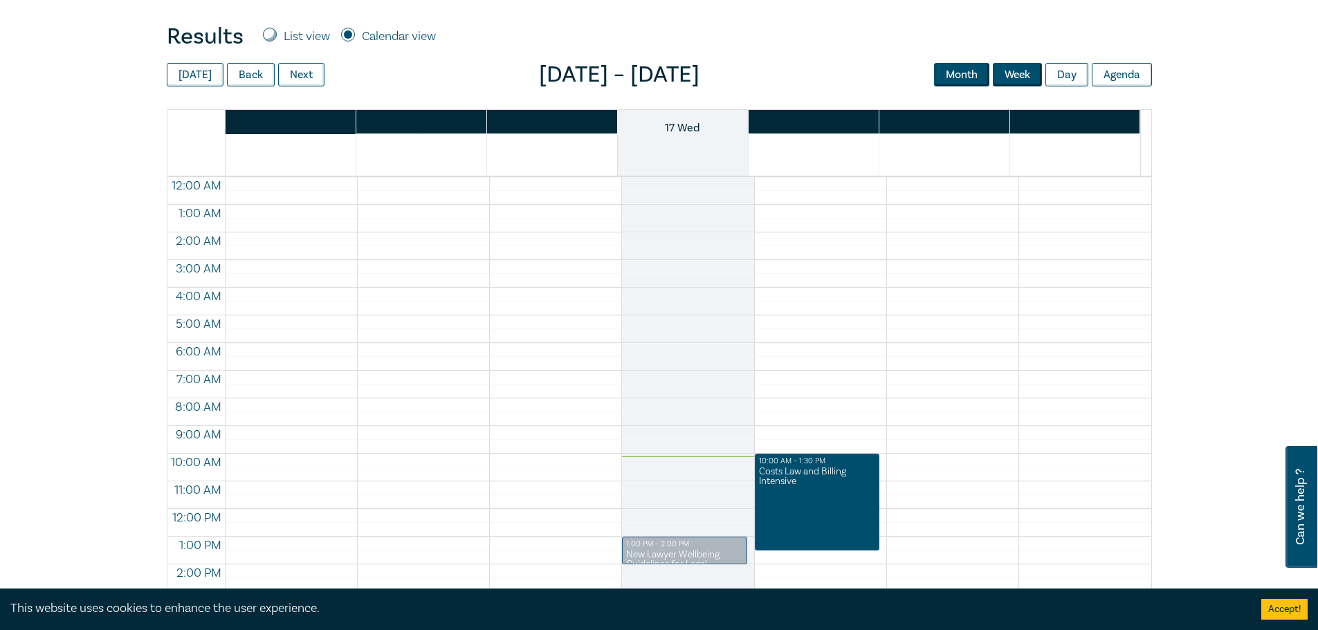
click at [963, 68] on button "Month" at bounding box center [961, 75] width 55 height 24
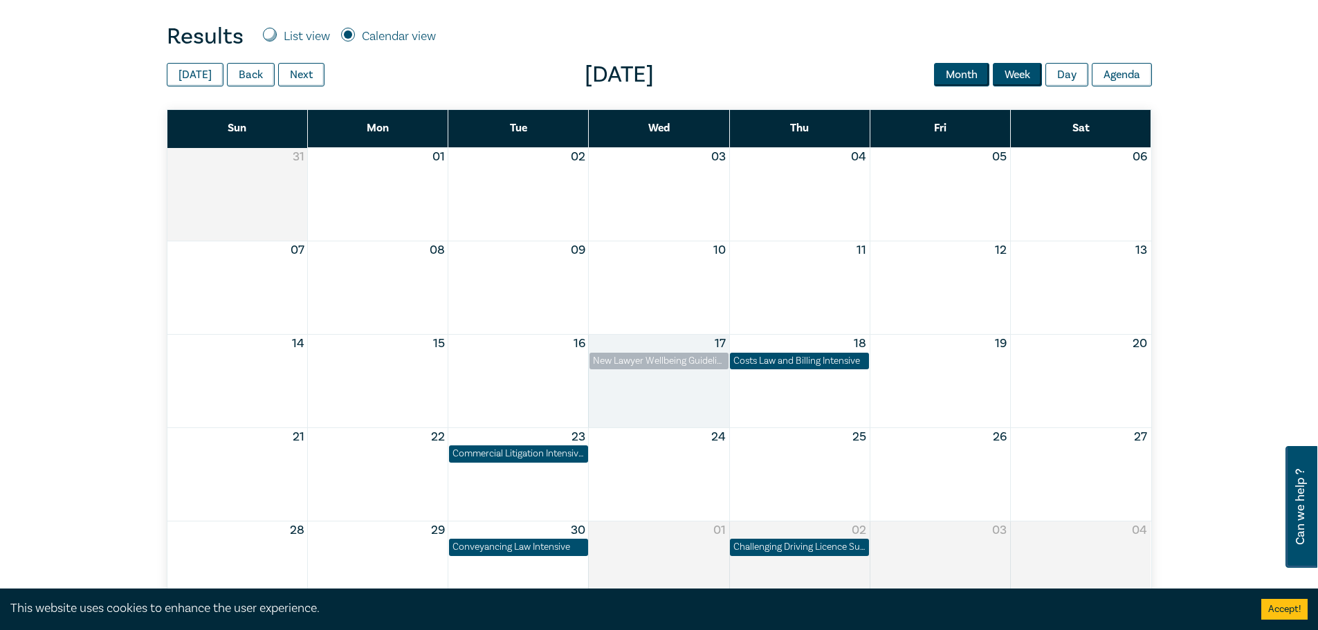
click at [1028, 67] on button "Week" at bounding box center [1017, 75] width 49 height 24
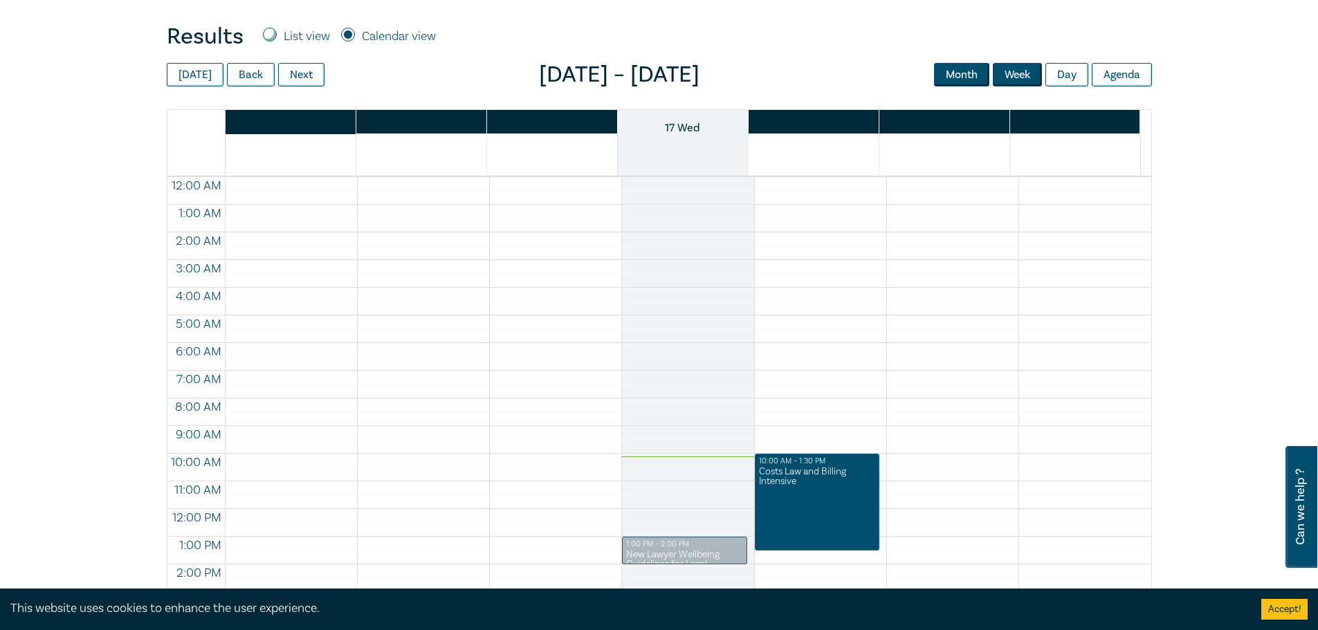
click at [975, 73] on button "Month" at bounding box center [961, 75] width 55 height 24
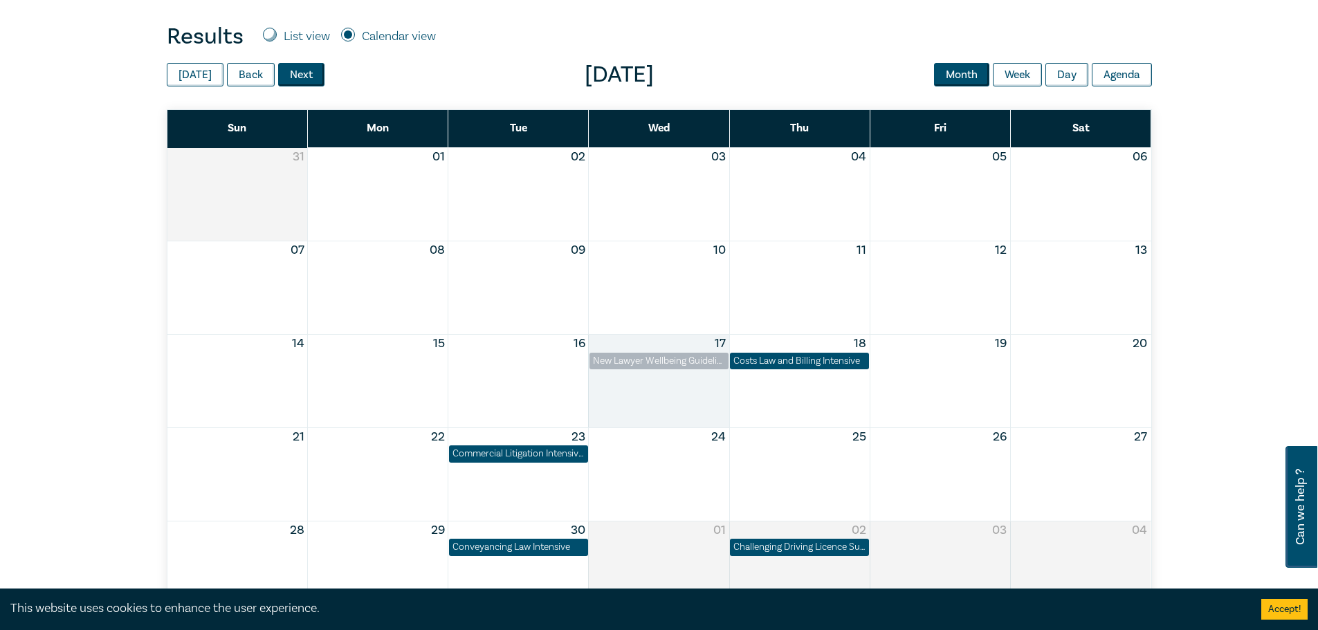
click at [311, 71] on button "Next" at bounding box center [301, 75] width 46 height 24
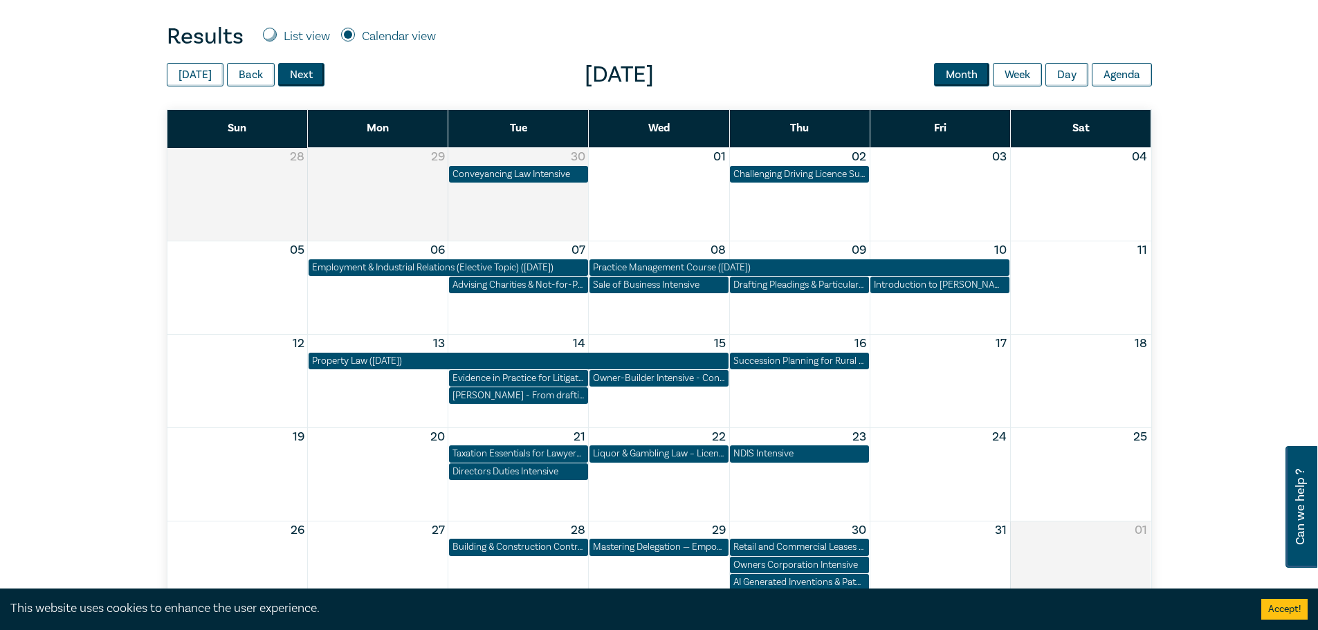
click at [311, 72] on button "Next" at bounding box center [301, 75] width 46 height 24
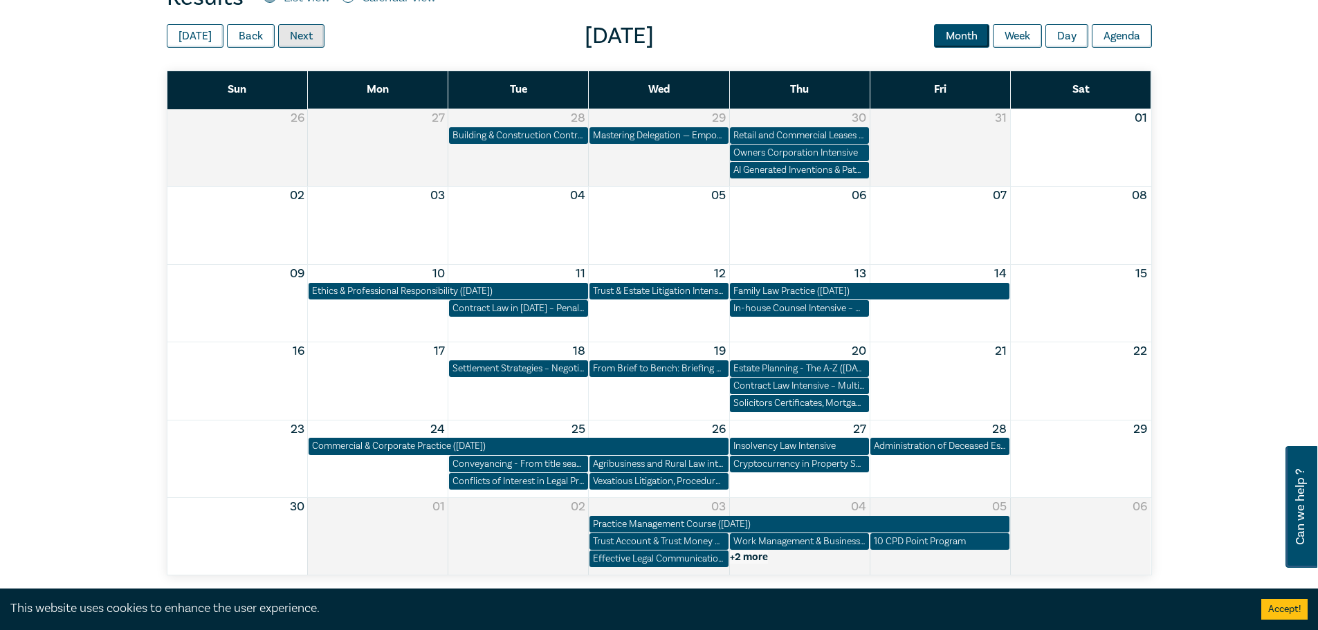
scroll to position [622, 0]
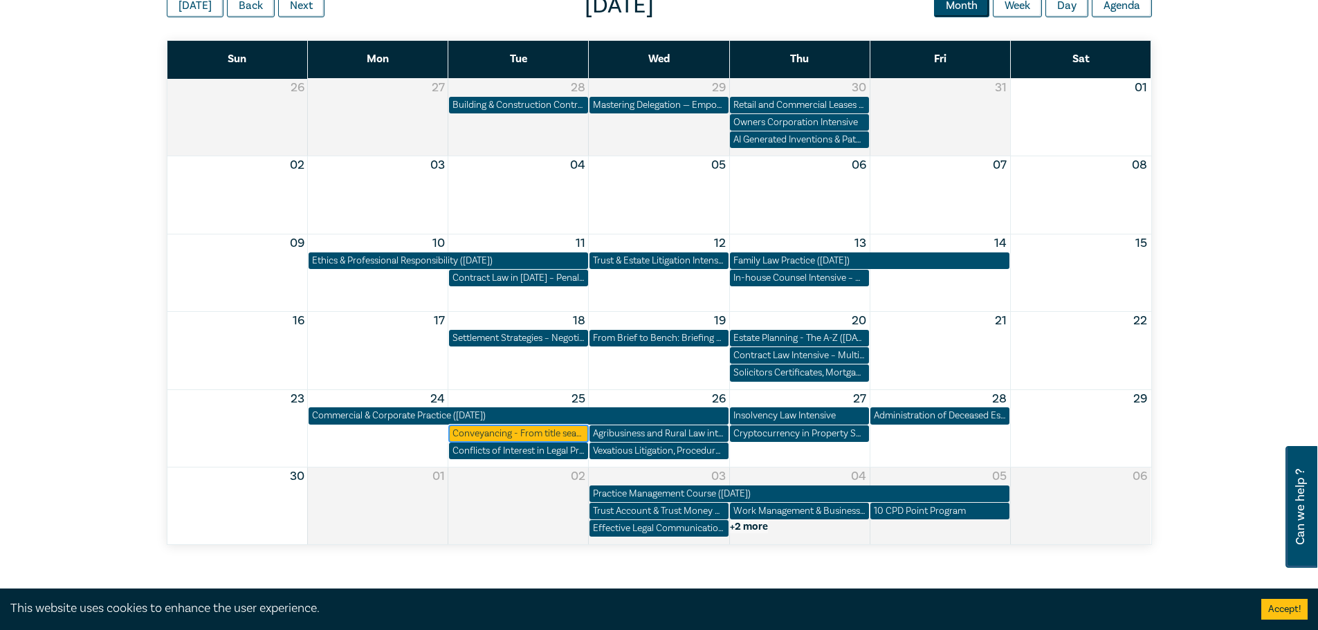
click at [543, 433] on div "Conveyancing - From title search to settlement ([DATE])" at bounding box center [518, 434] width 132 height 14
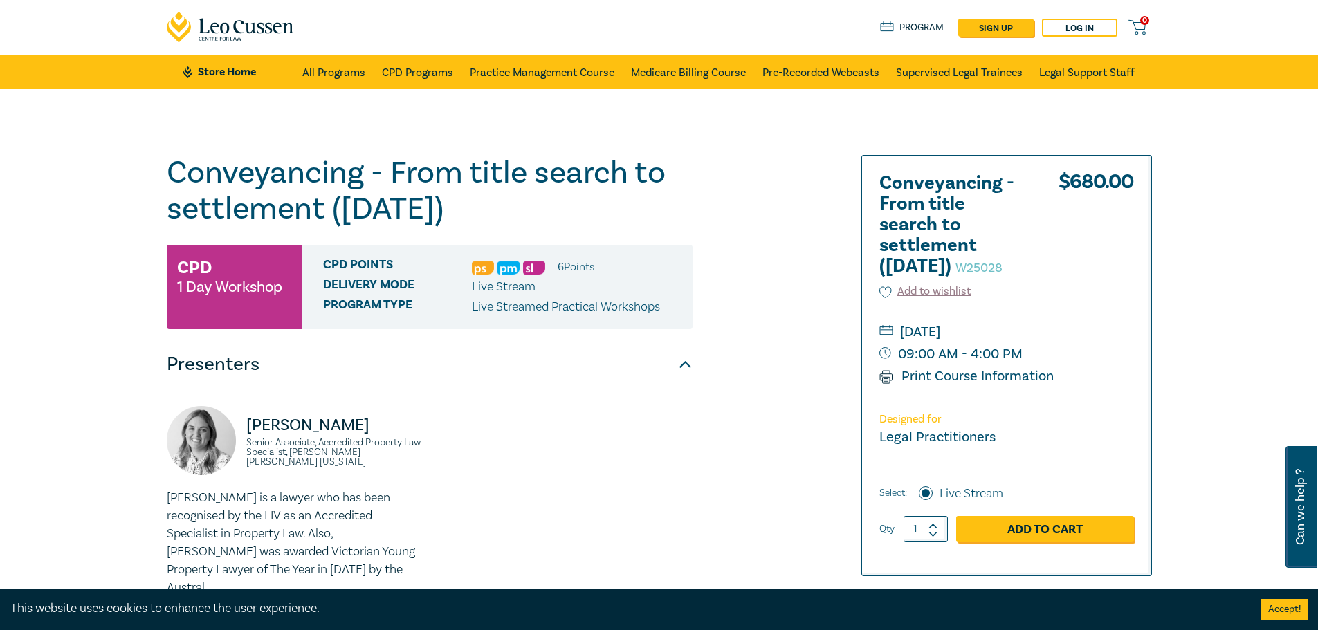
click at [1309, 483] on div "Can we help ?" at bounding box center [1301, 507] width 32 height 122
select select "AU"
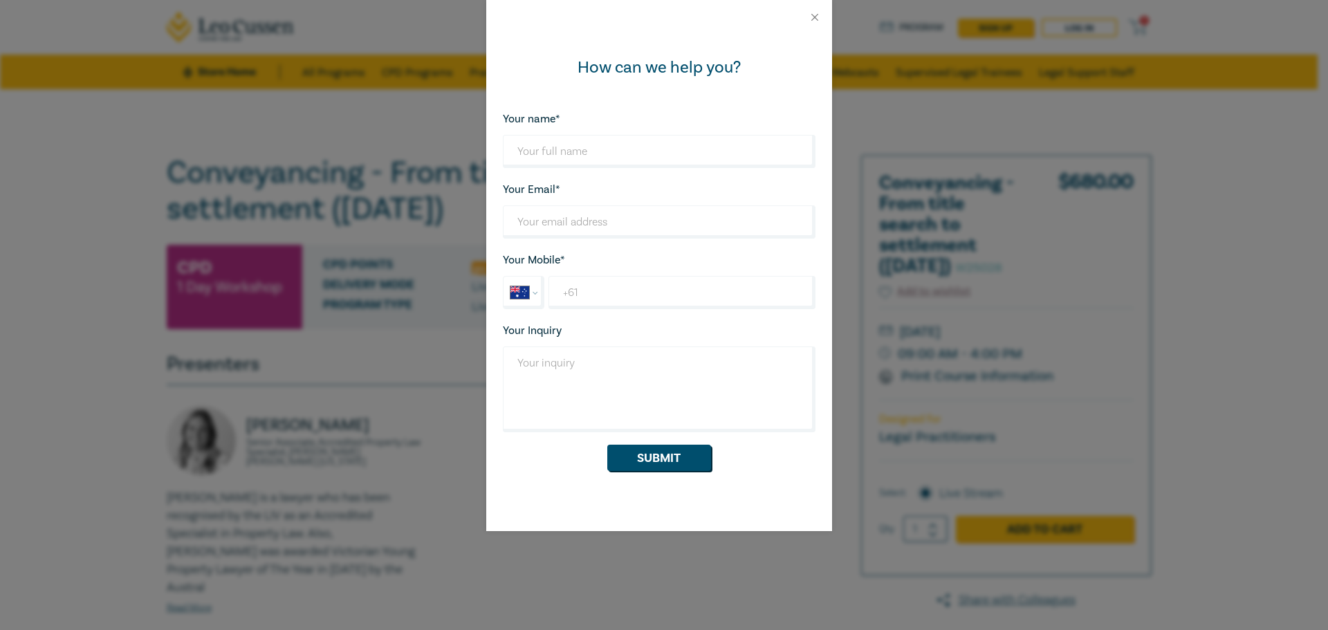
click at [589, 176] on form "Your name* Looks good! Your Email* Wrong Email Address. Your Mobile* Internatio…" at bounding box center [659, 290] width 313 height 361
click at [594, 152] on input "Your name*" at bounding box center [659, 151] width 313 height 33
type input "Teaghan Firth"
click at [584, 230] on input "Your Email*" at bounding box center [659, 221] width 313 height 33
type input "[EMAIL_ADDRESS][DOMAIN_NAME]"
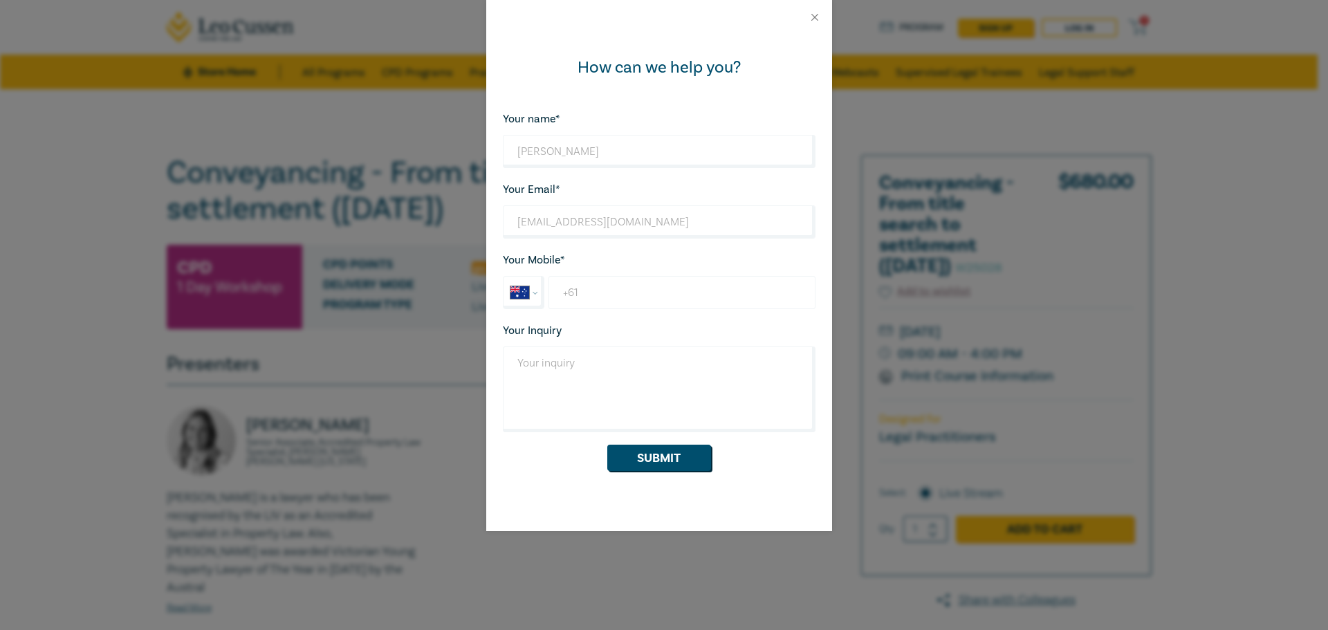
click at [602, 297] on input "+61" at bounding box center [681, 292] width 266 height 33
type input "+61 400 748 540"
click at [582, 352] on textarea "Your Inquiry" at bounding box center [659, 390] width 313 height 86
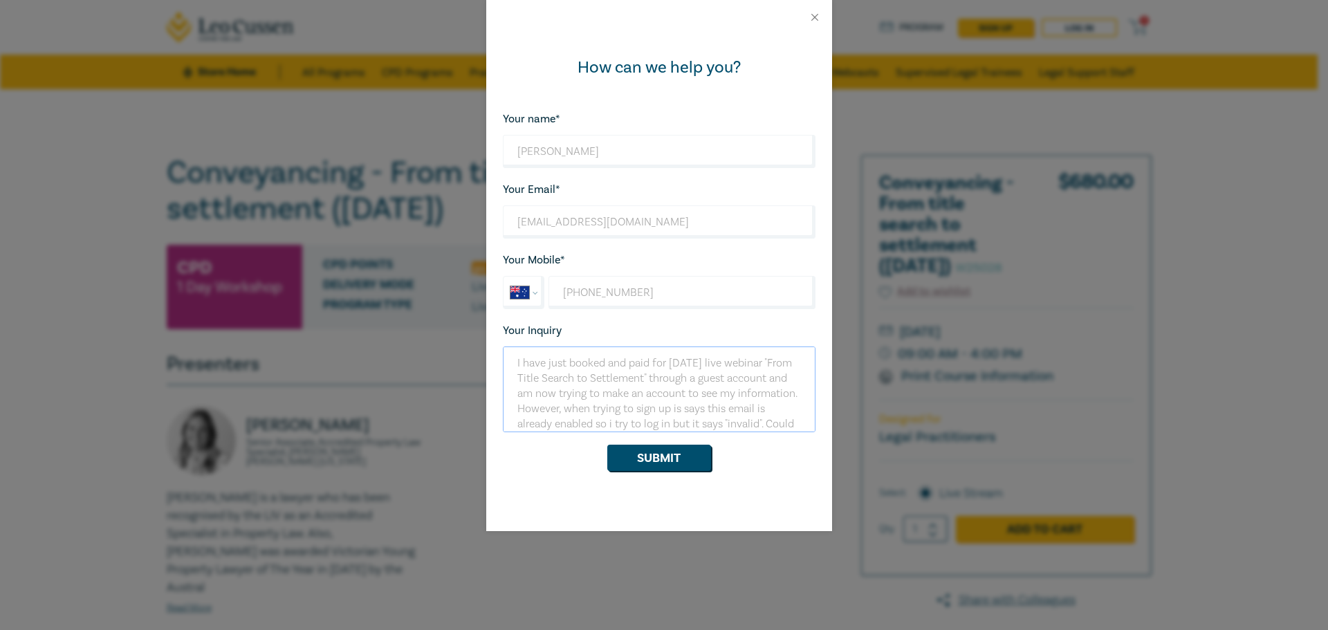
scroll to position [39, 0]
click at [674, 389] on textarea "I have just booked and paid for Nov 25th live webinar "From Title Search to Set…" at bounding box center [659, 390] width 313 height 86
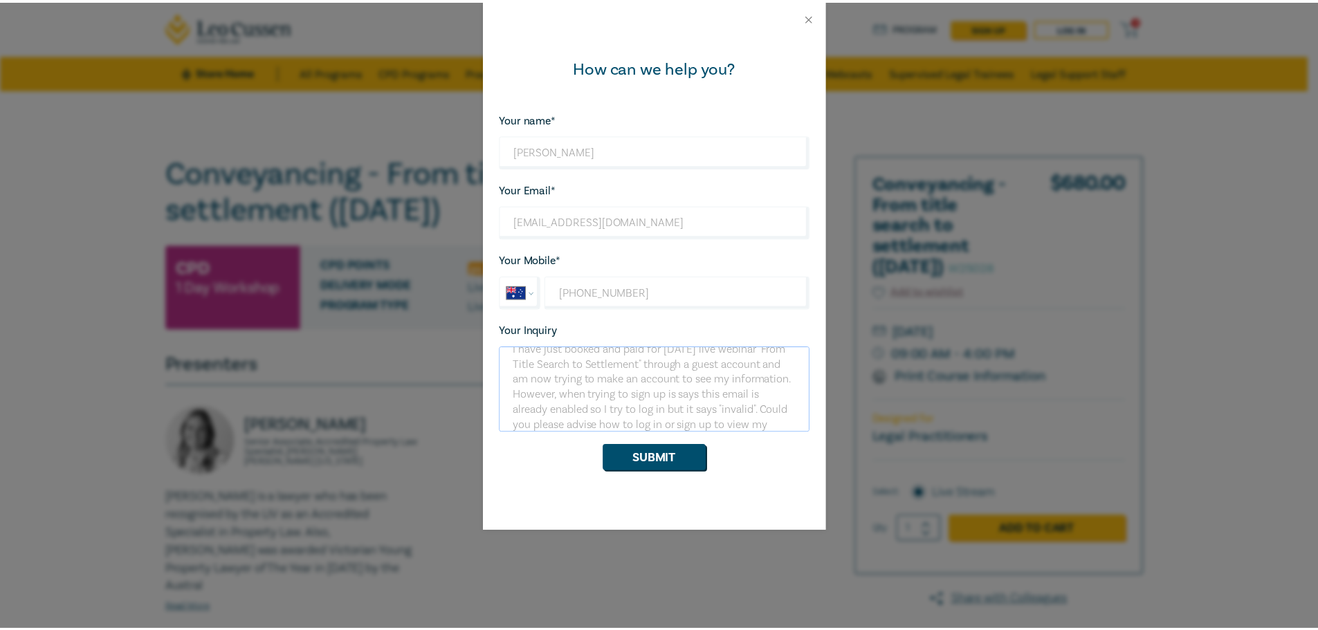
scroll to position [0, 0]
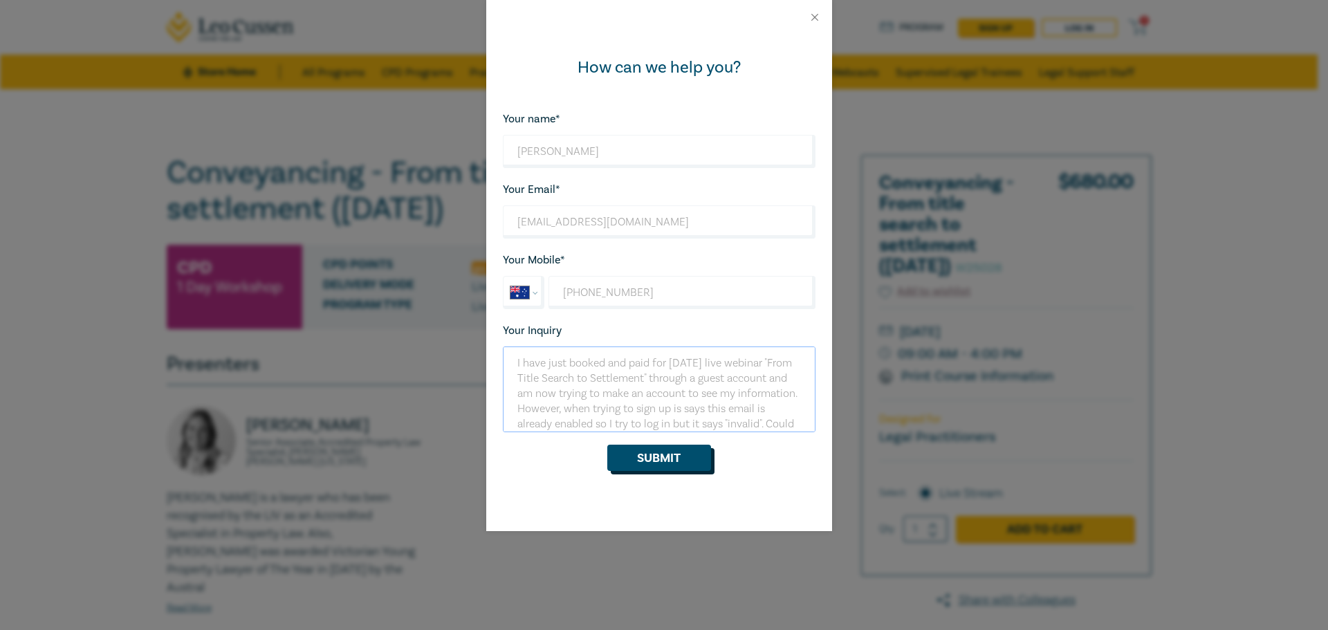
type textarea "I have just booked and paid for Nov 25th live webinar "From Title Search to Set…"
click at [649, 460] on button "Submit" at bounding box center [659, 458] width 104 height 26
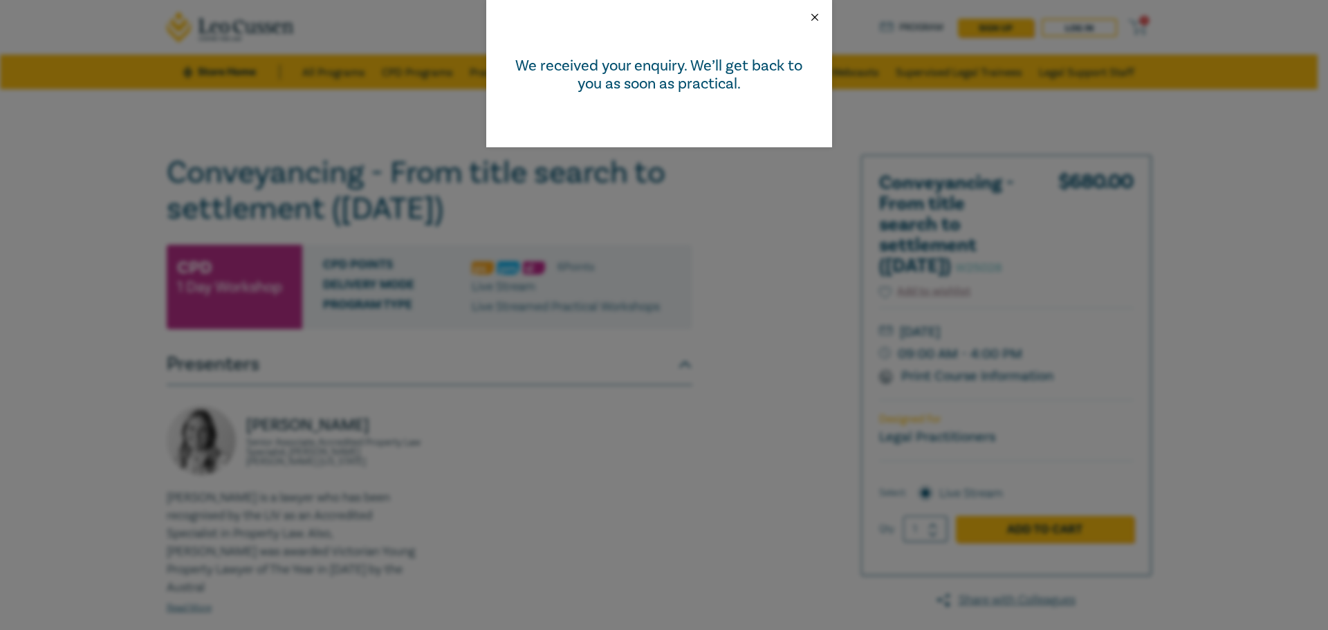
click at [818, 16] on button "Close" at bounding box center [815, 17] width 12 height 12
